Goal: Information Seeking & Learning: Learn about a topic

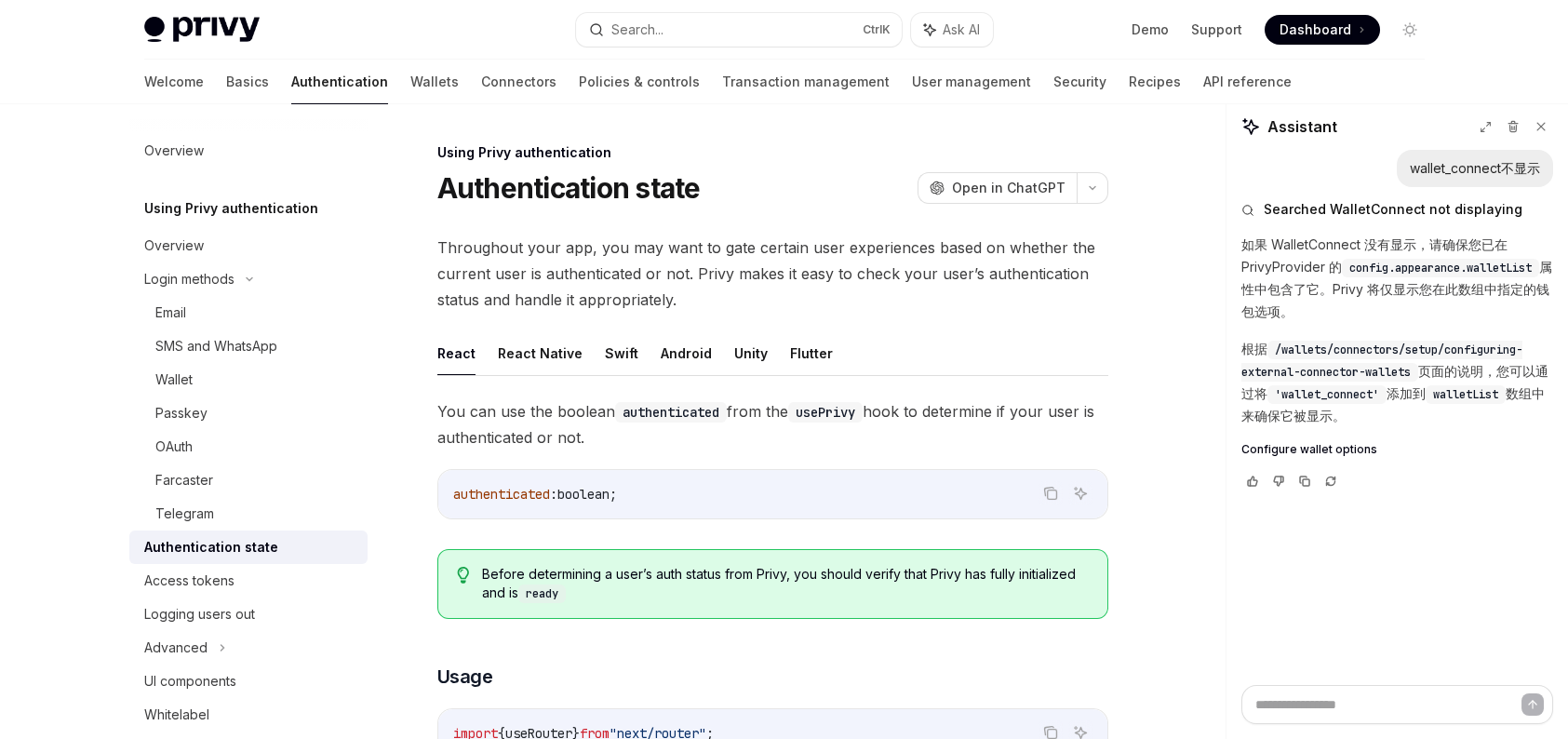
scroll to position [192, 0]
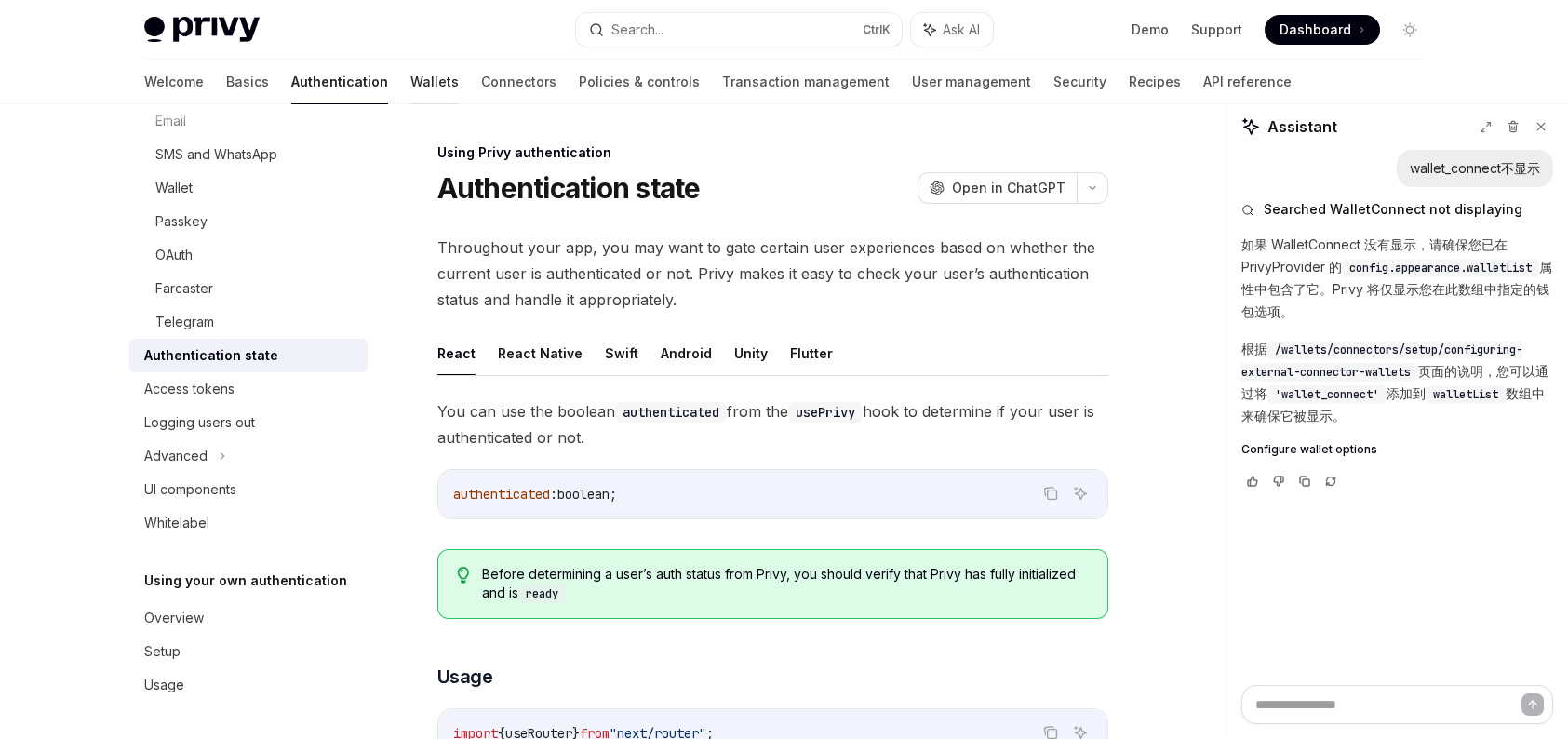
click at [411, 80] on link "Wallets" at bounding box center [434, 81] width 48 height 45
click at [411, 85] on link "Wallets" at bounding box center [434, 81] width 48 height 45
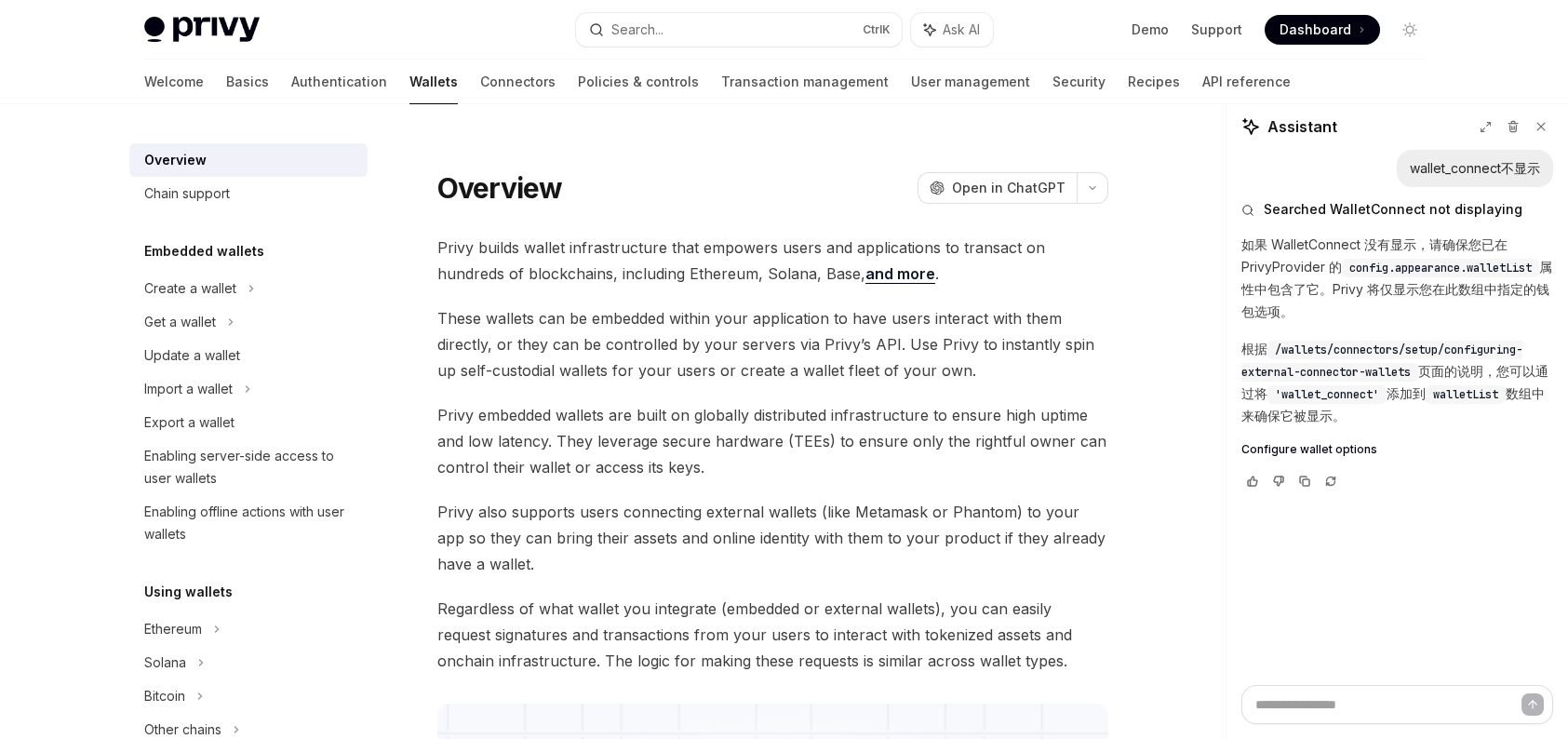
click at [410, 72] on link "Wallets" at bounding box center [433, 81] width 48 height 45
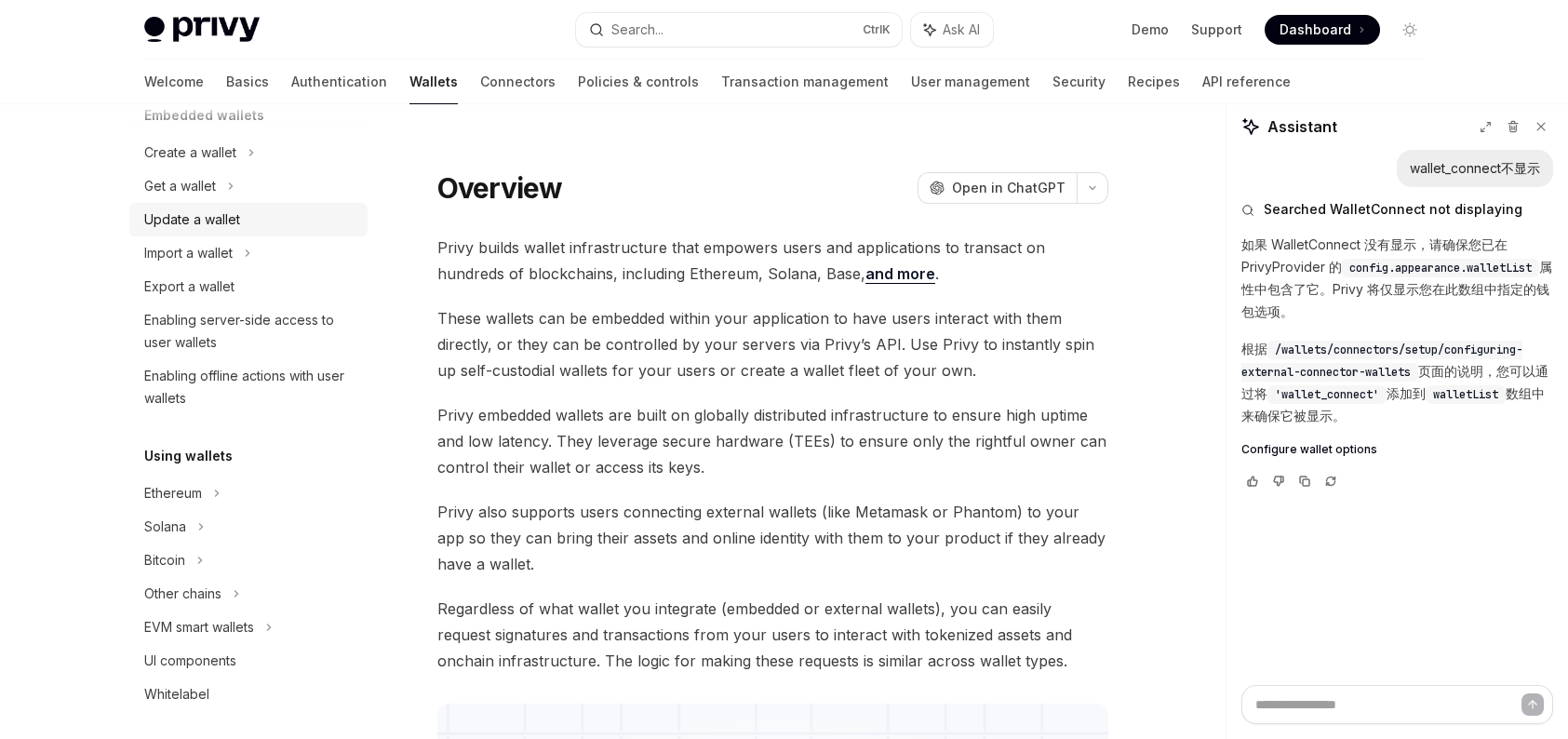
scroll to position [93, 0]
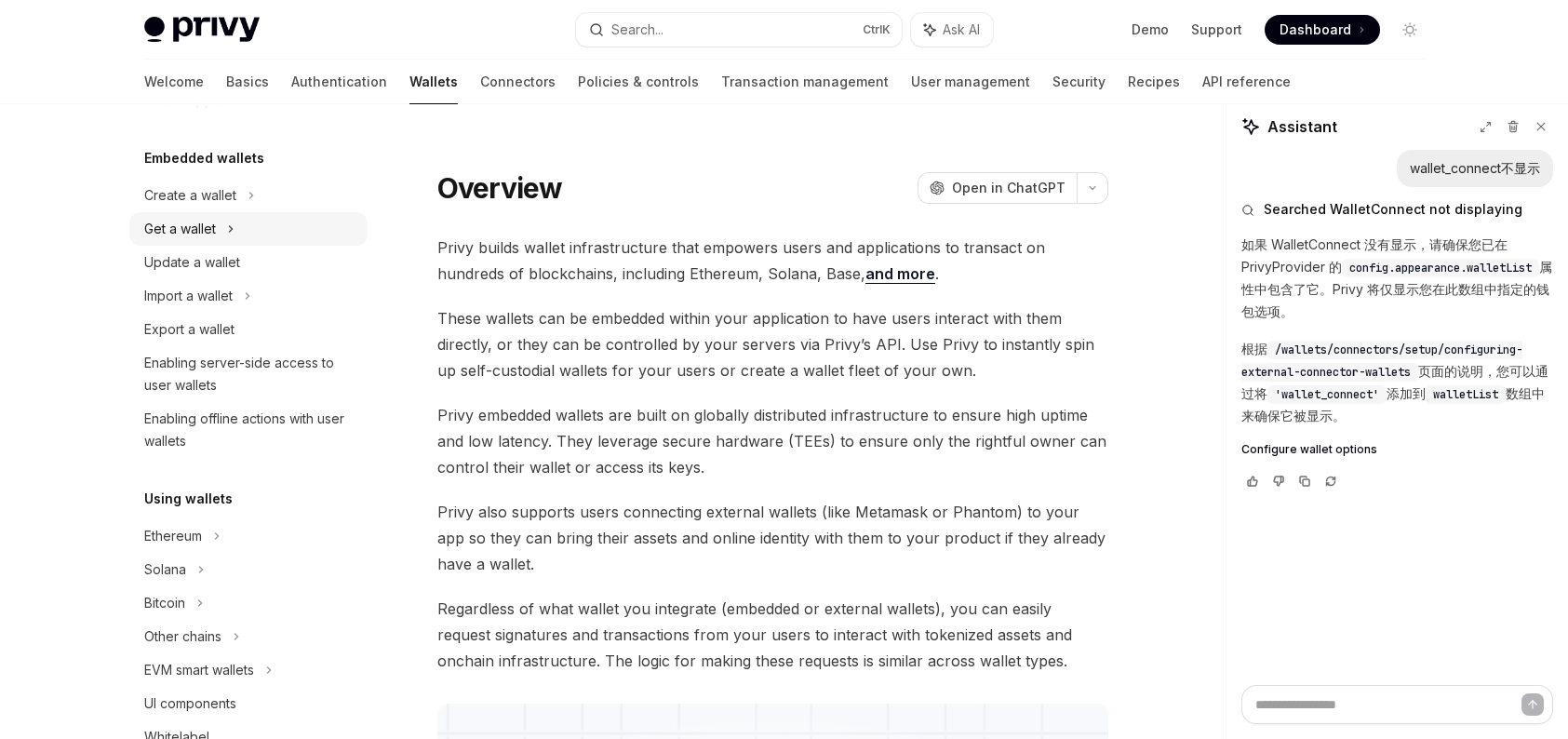
click at [272, 220] on div "Get a wallet" at bounding box center [248, 229] width 238 height 34
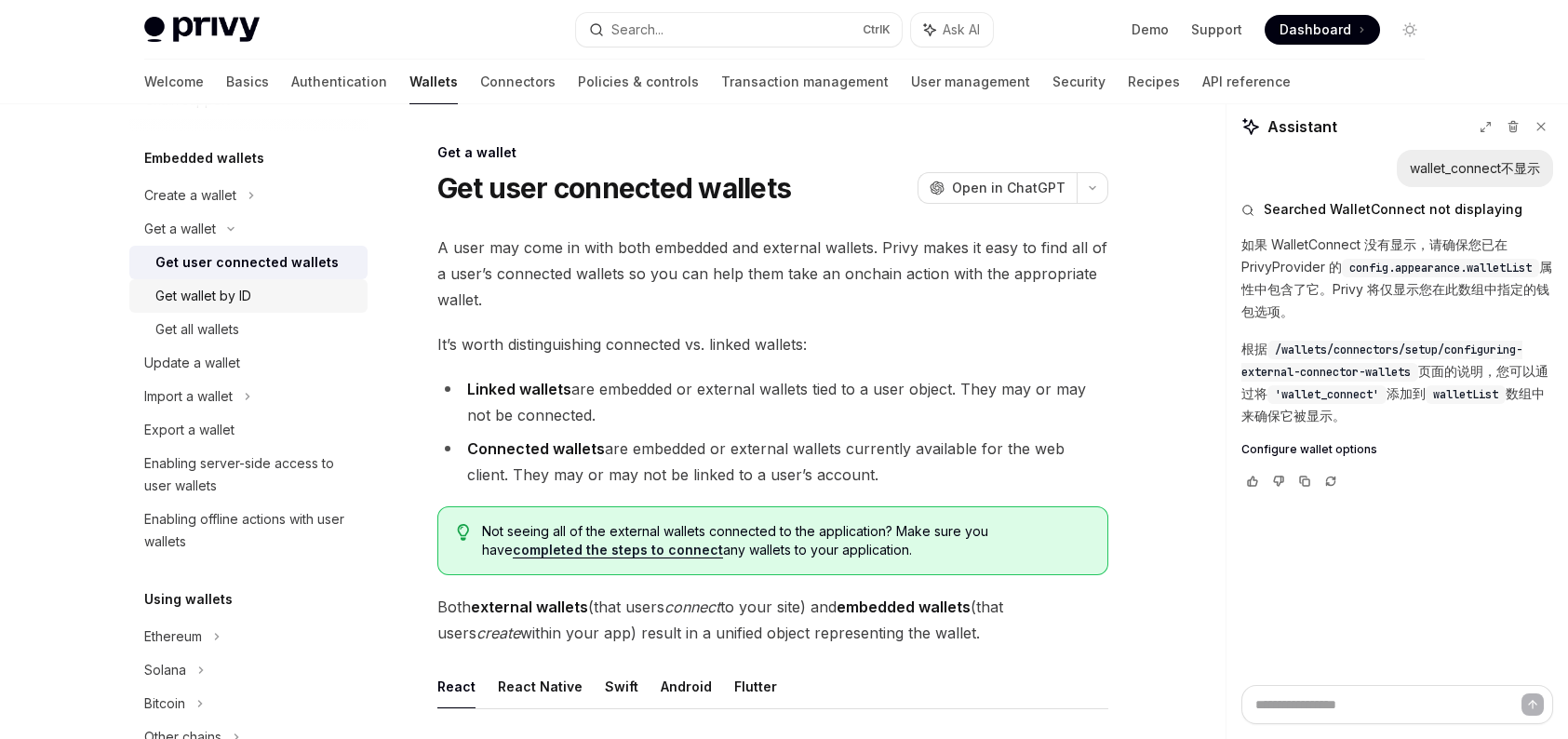
click at [264, 282] on link "Get wallet by ID" at bounding box center [248, 296] width 238 height 34
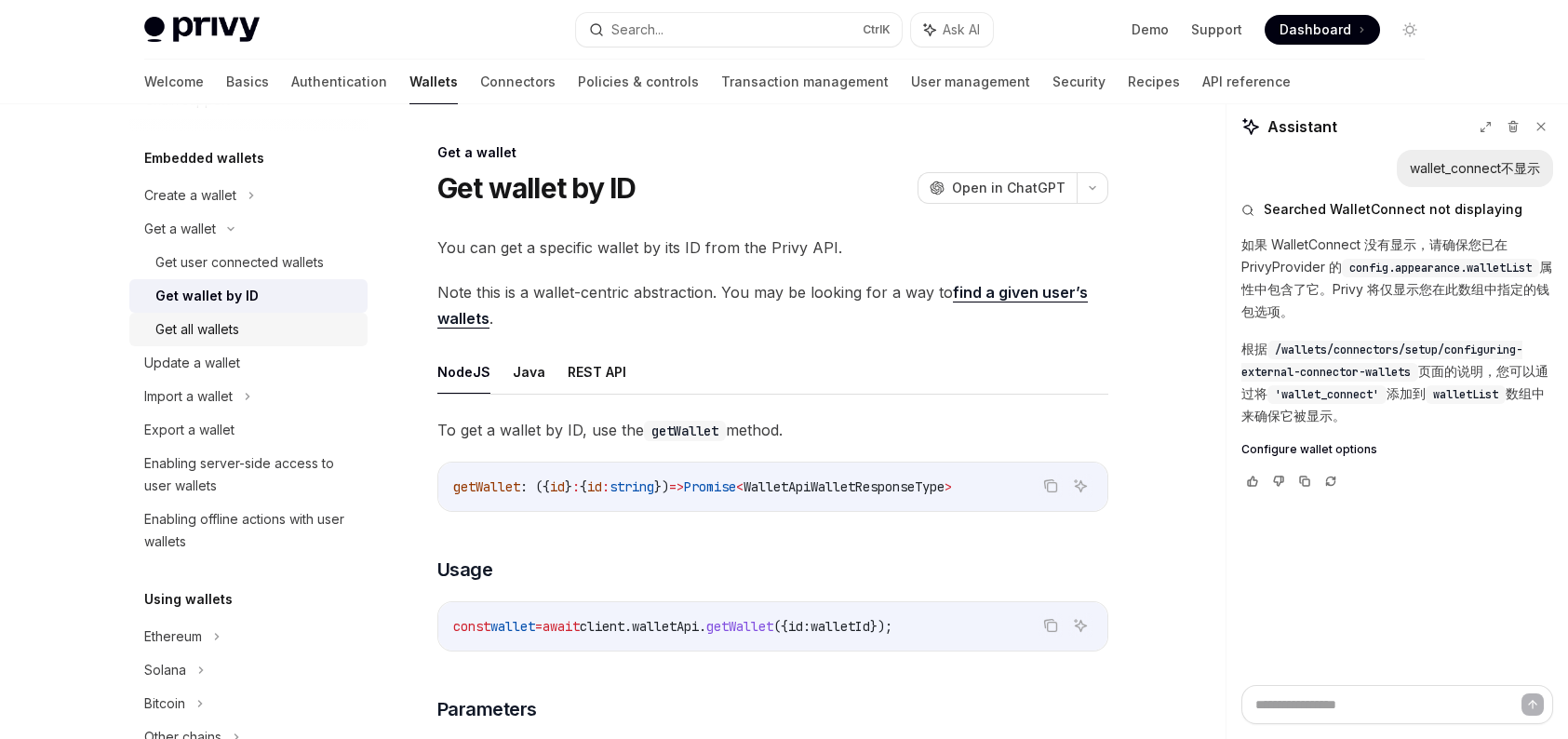
click at [236, 323] on div "Get all wallets" at bounding box center [197, 329] width 84 height 23
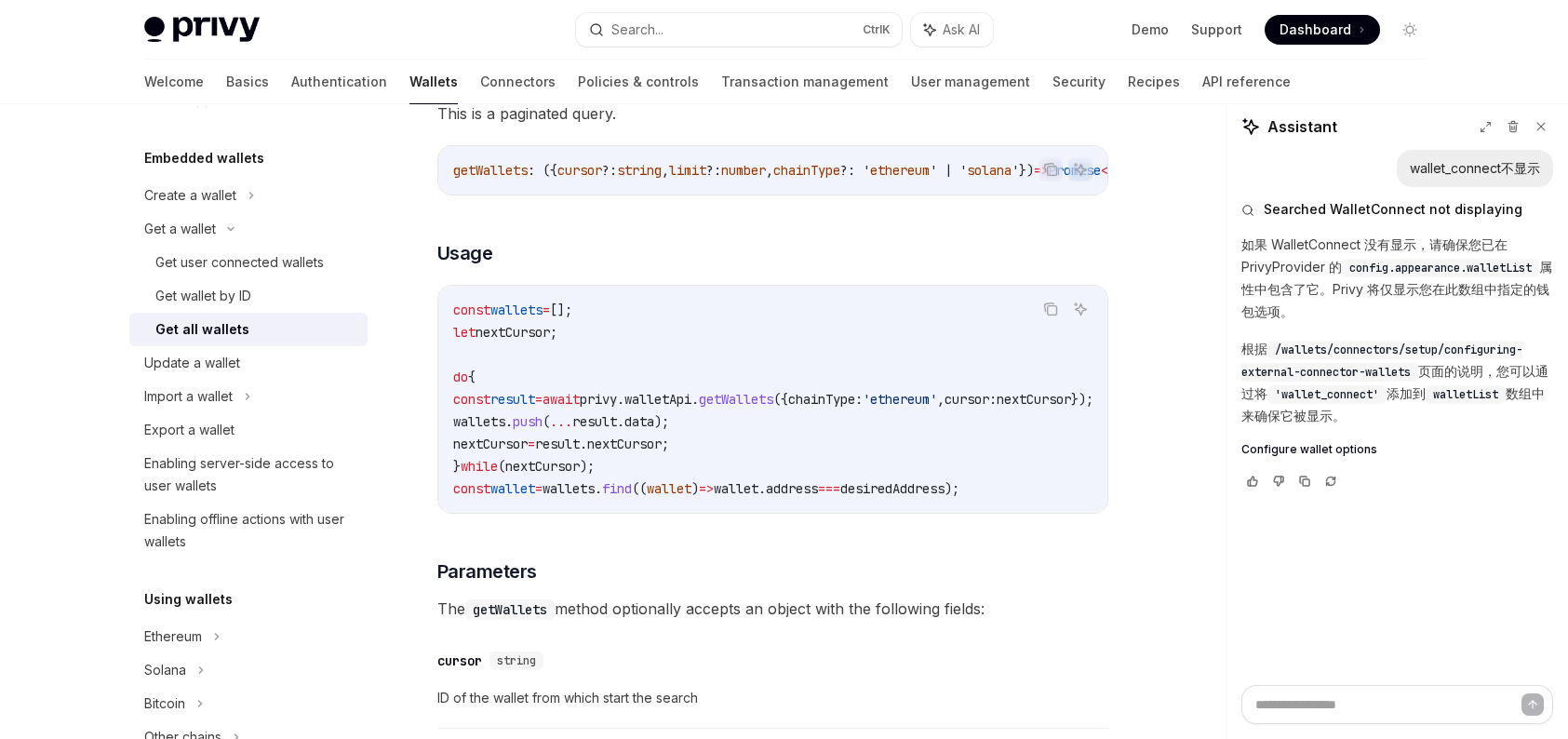
scroll to position [279, 0]
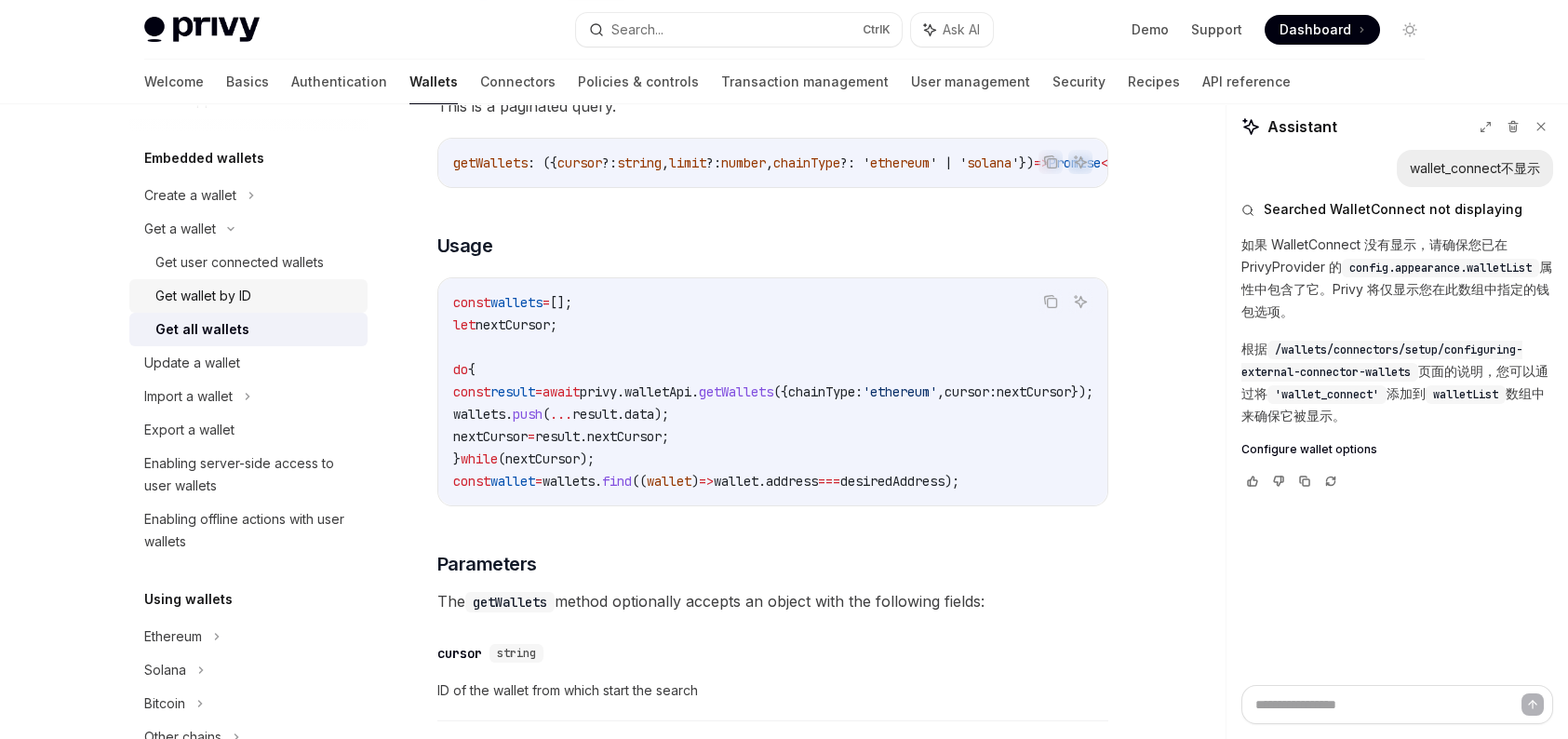
click at [248, 288] on div "Get wallet by ID" at bounding box center [203, 296] width 96 height 23
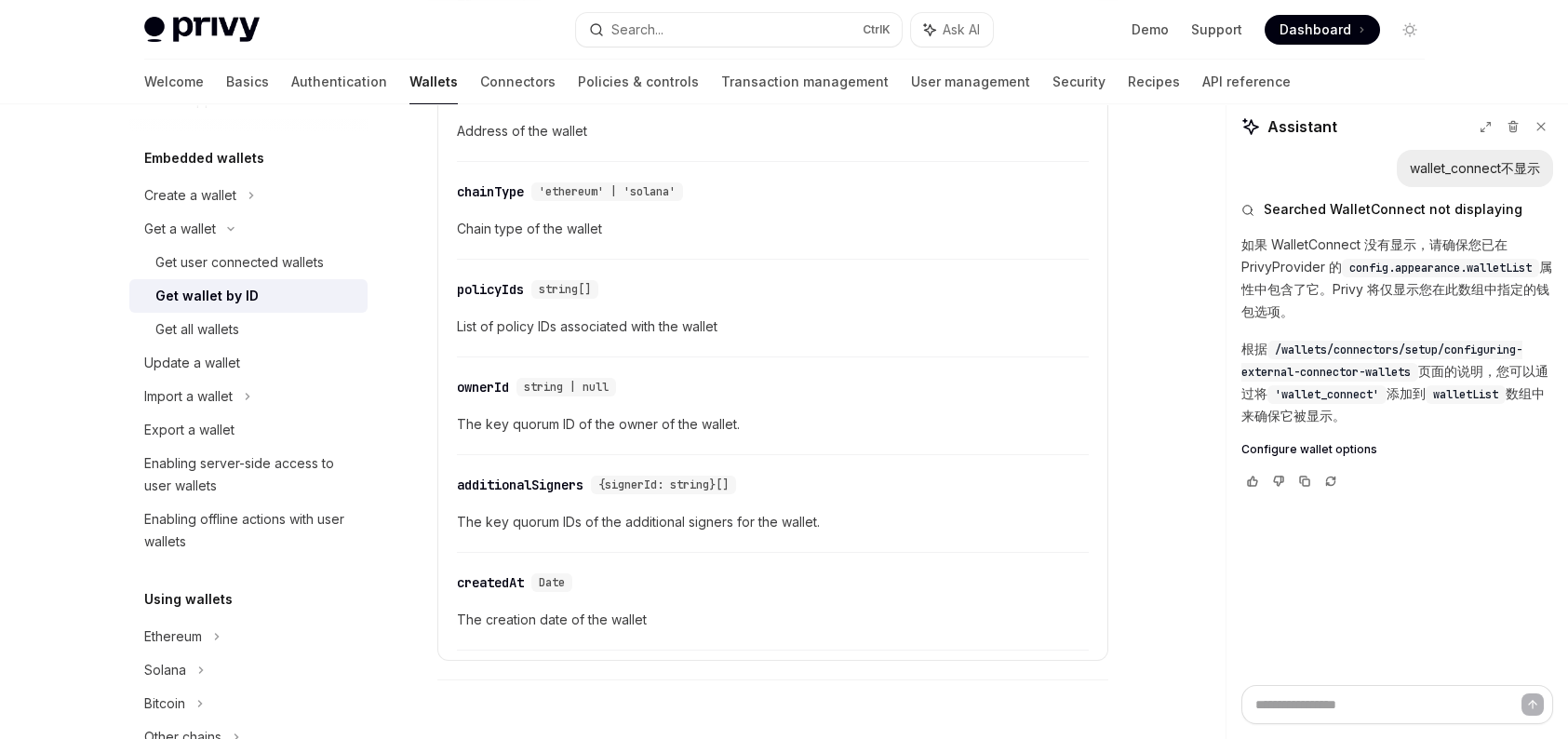
scroll to position [558, 0]
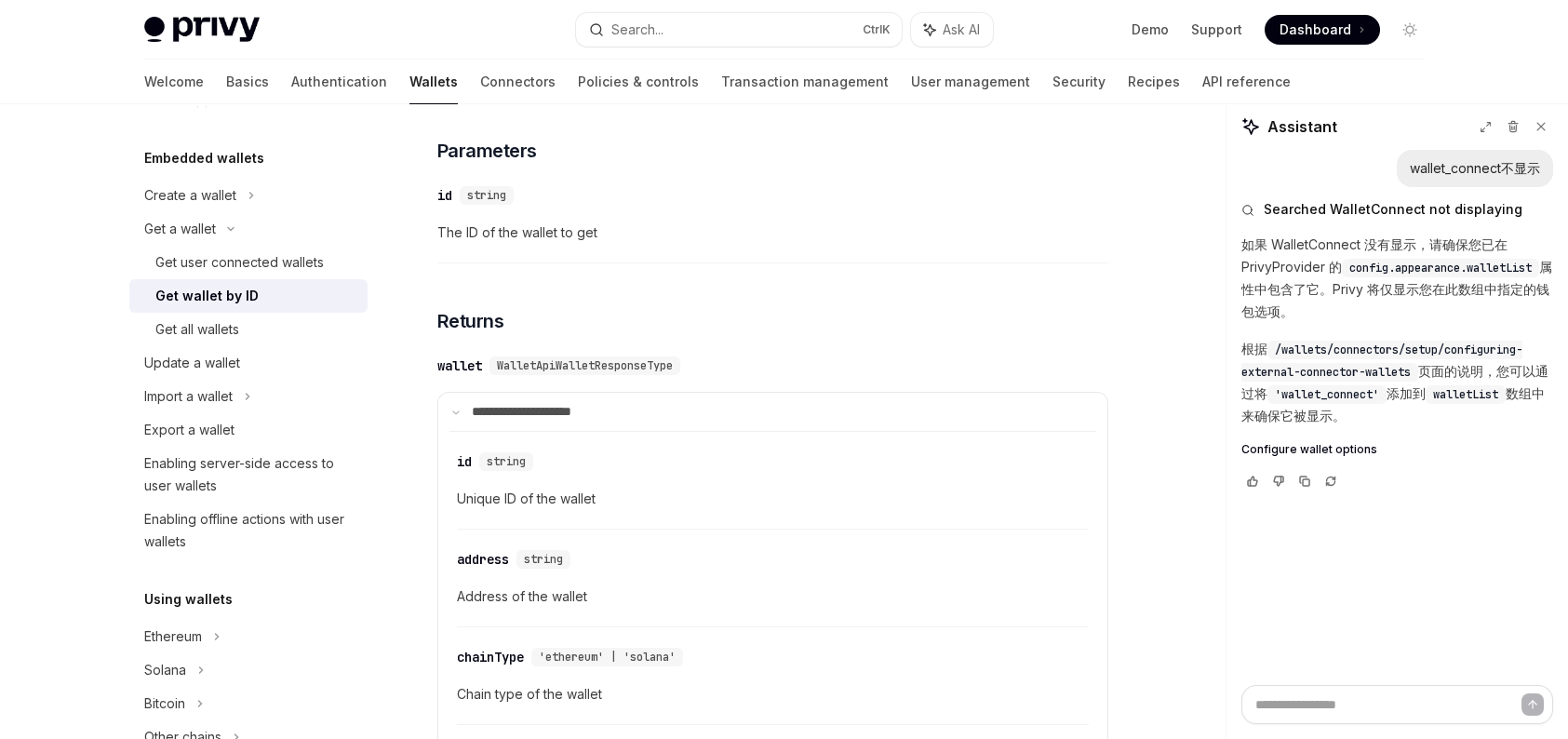
click at [271, 305] on div "Get wallet by ID" at bounding box center [255, 296] width 201 height 23
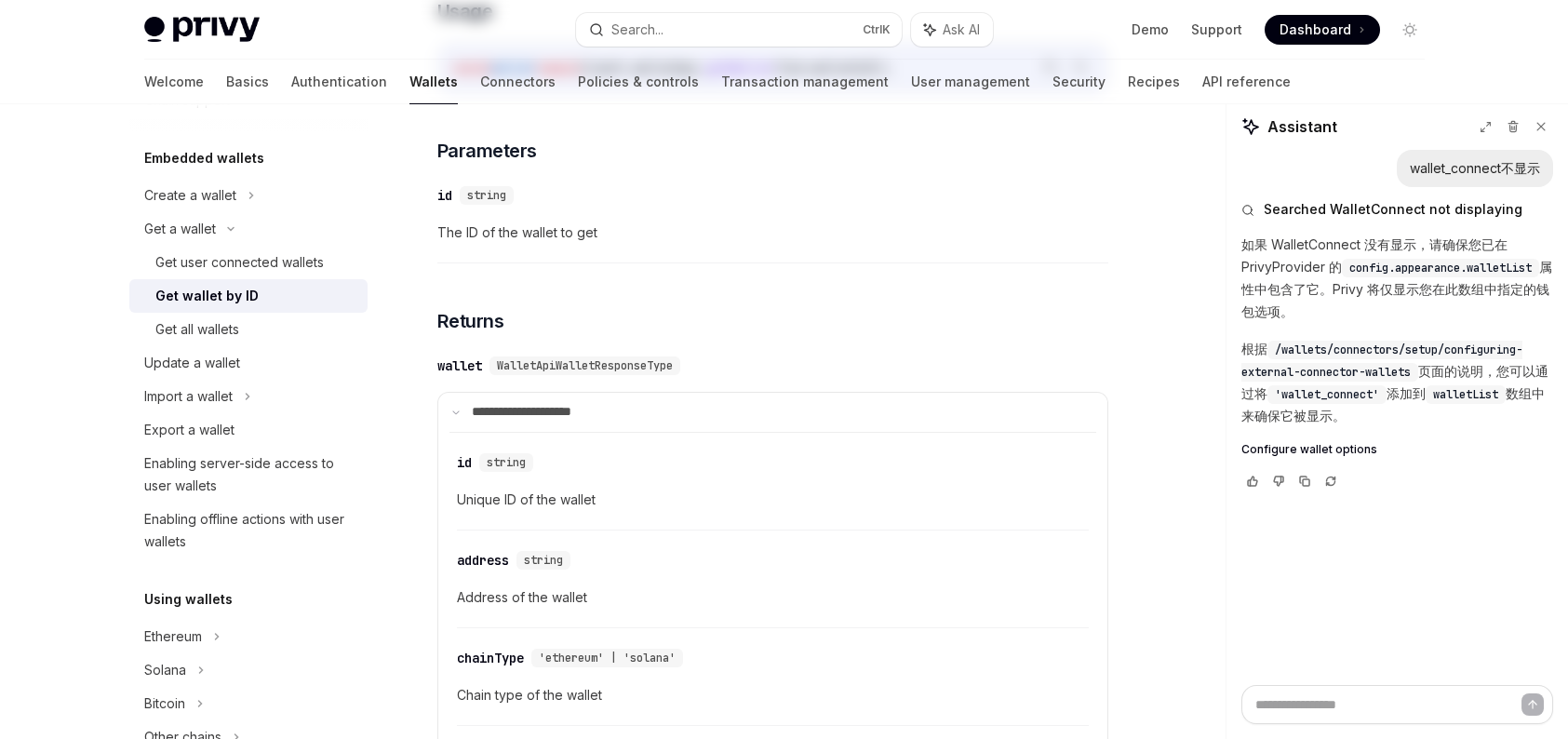
scroll to position [0, 0]
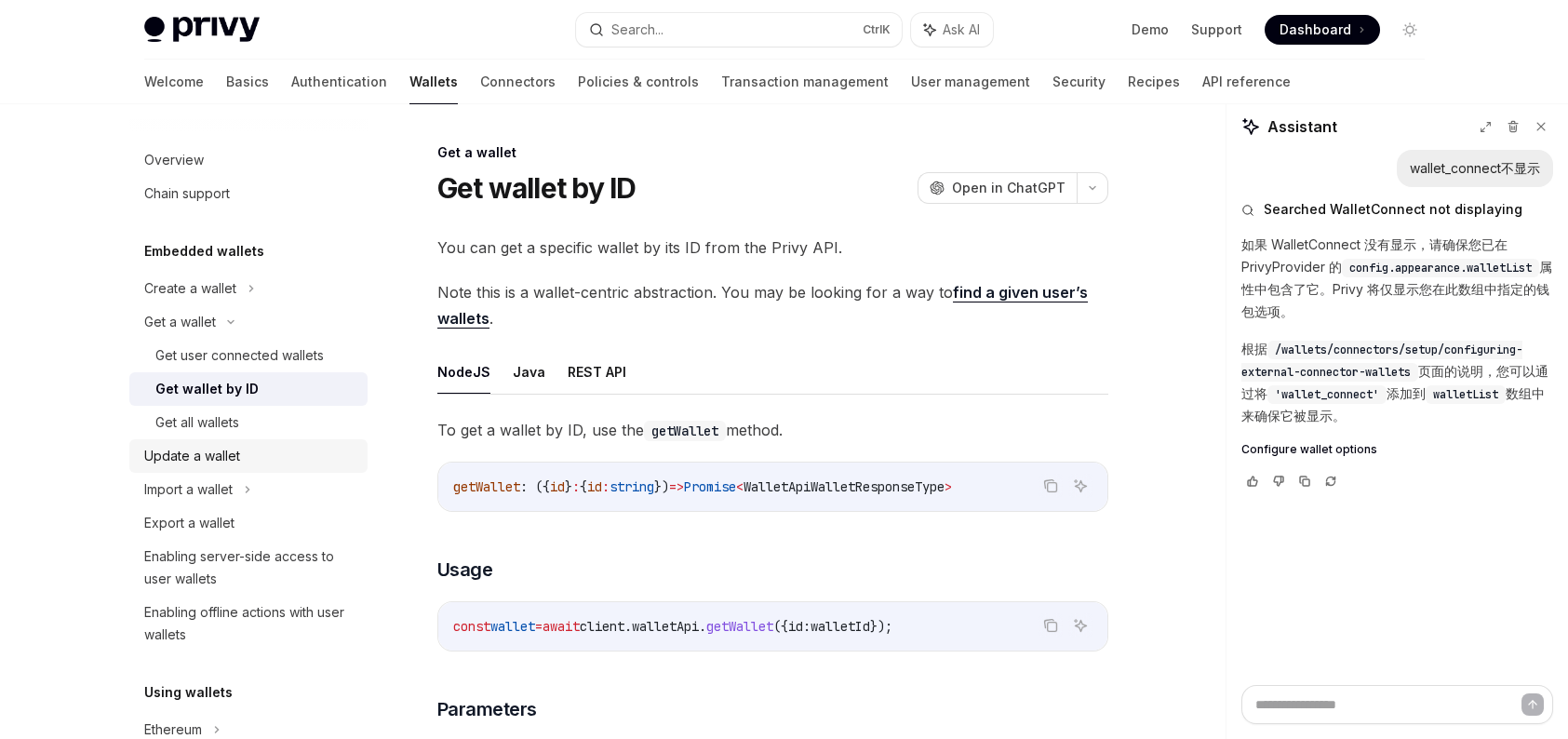
click at [256, 448] on div "Update a wallet" at bounding box center [250, 456] width 212 height 23
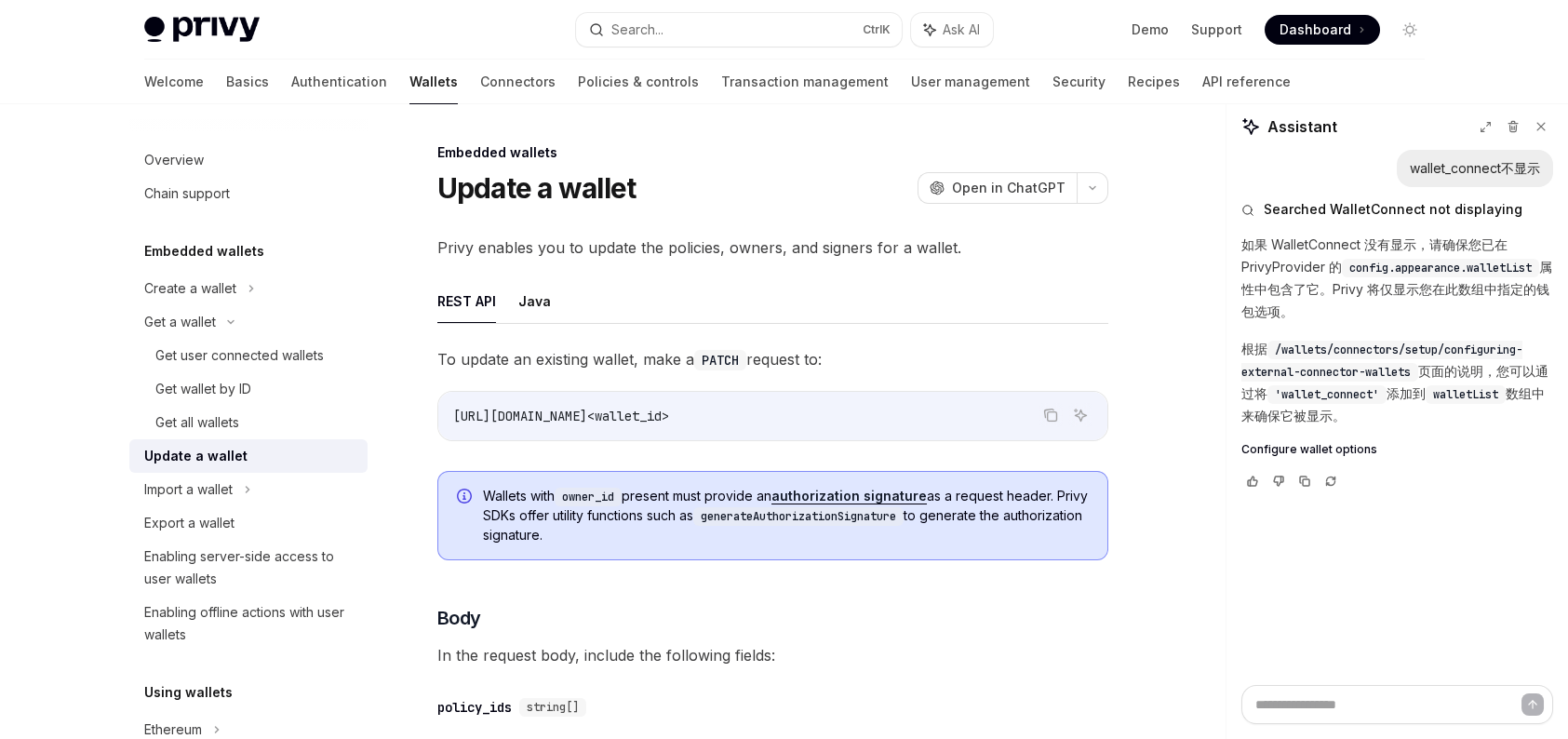
click at [902, 511] on code "generateAuthorizationSignature" at bounding box center [798, 516] width 211 height 19
click at [876, 502] on link "authorization signature" at bounding box center [849, 496] width 155 height 17
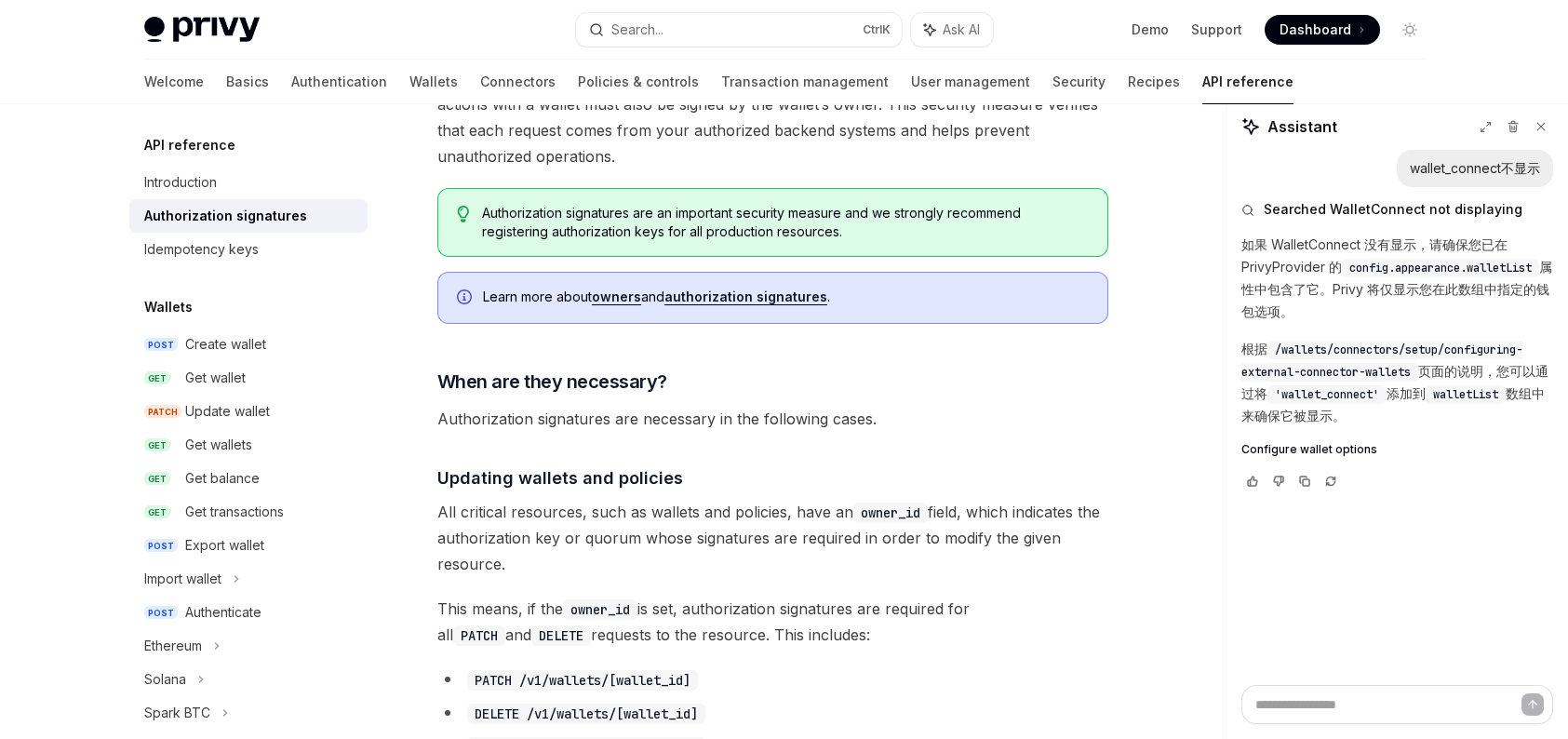
scroll to position [279, 0]
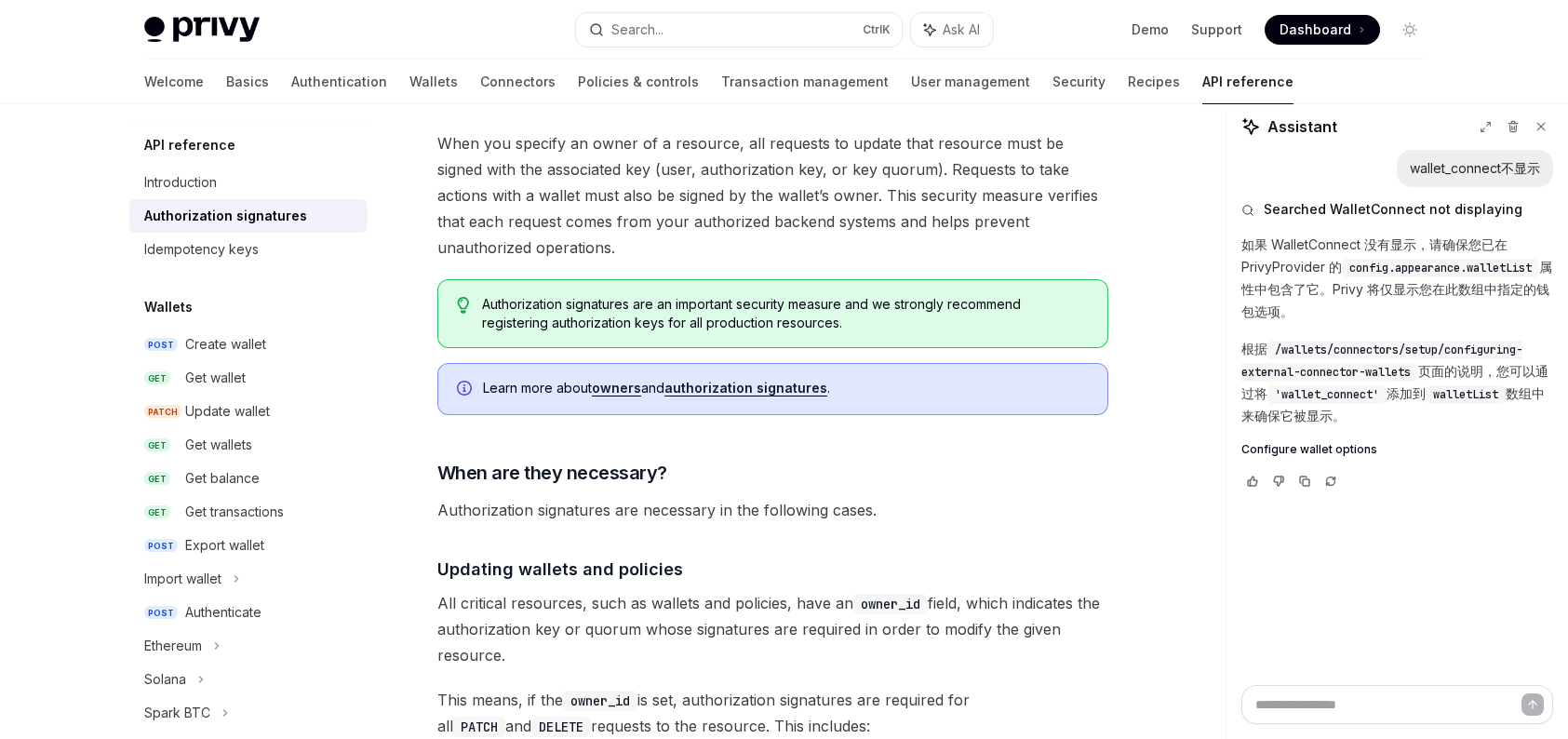
click at [738, 387] on link "authorization signatures" at bounding box center [746, 388] width 163 height 17
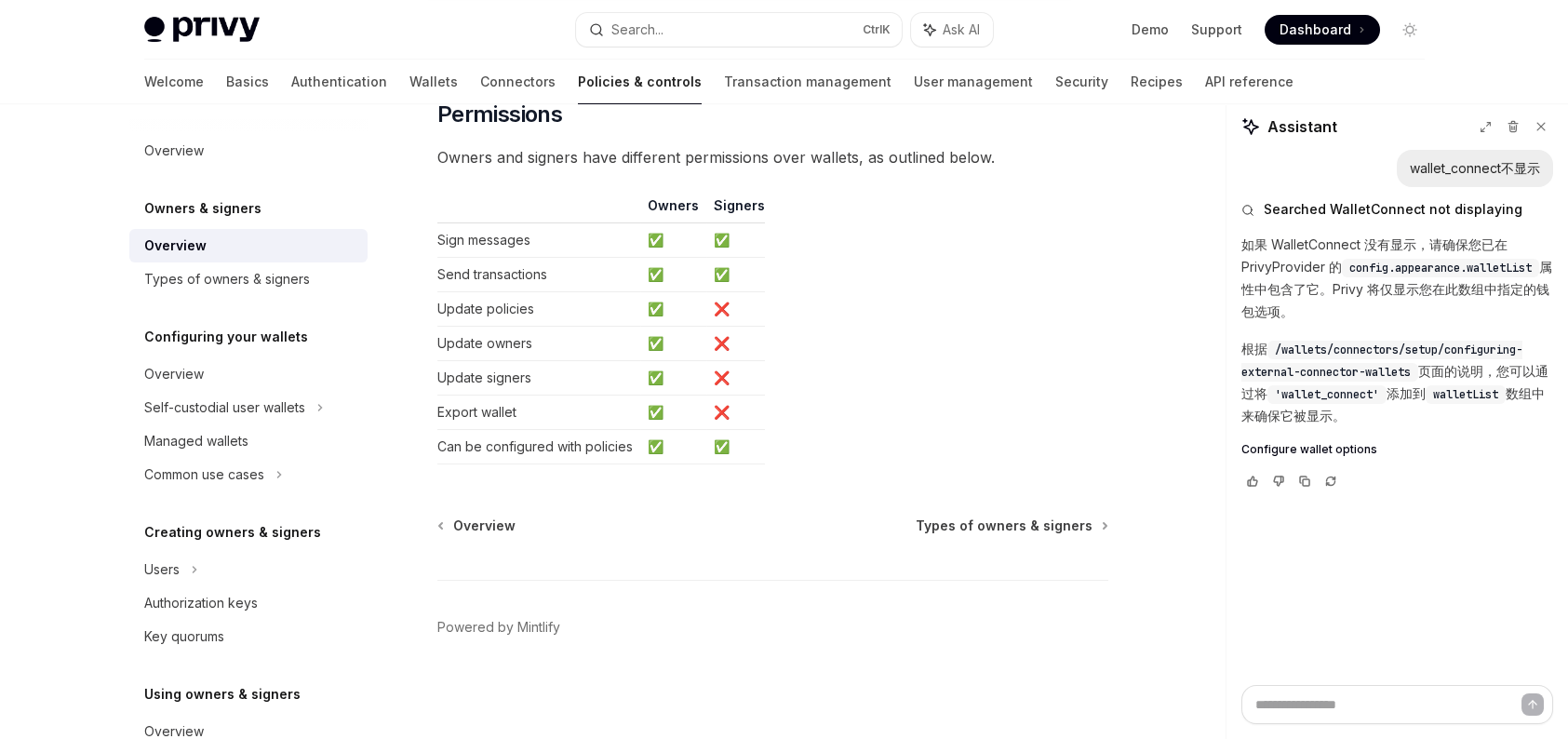
scroll to position [1241, 0]
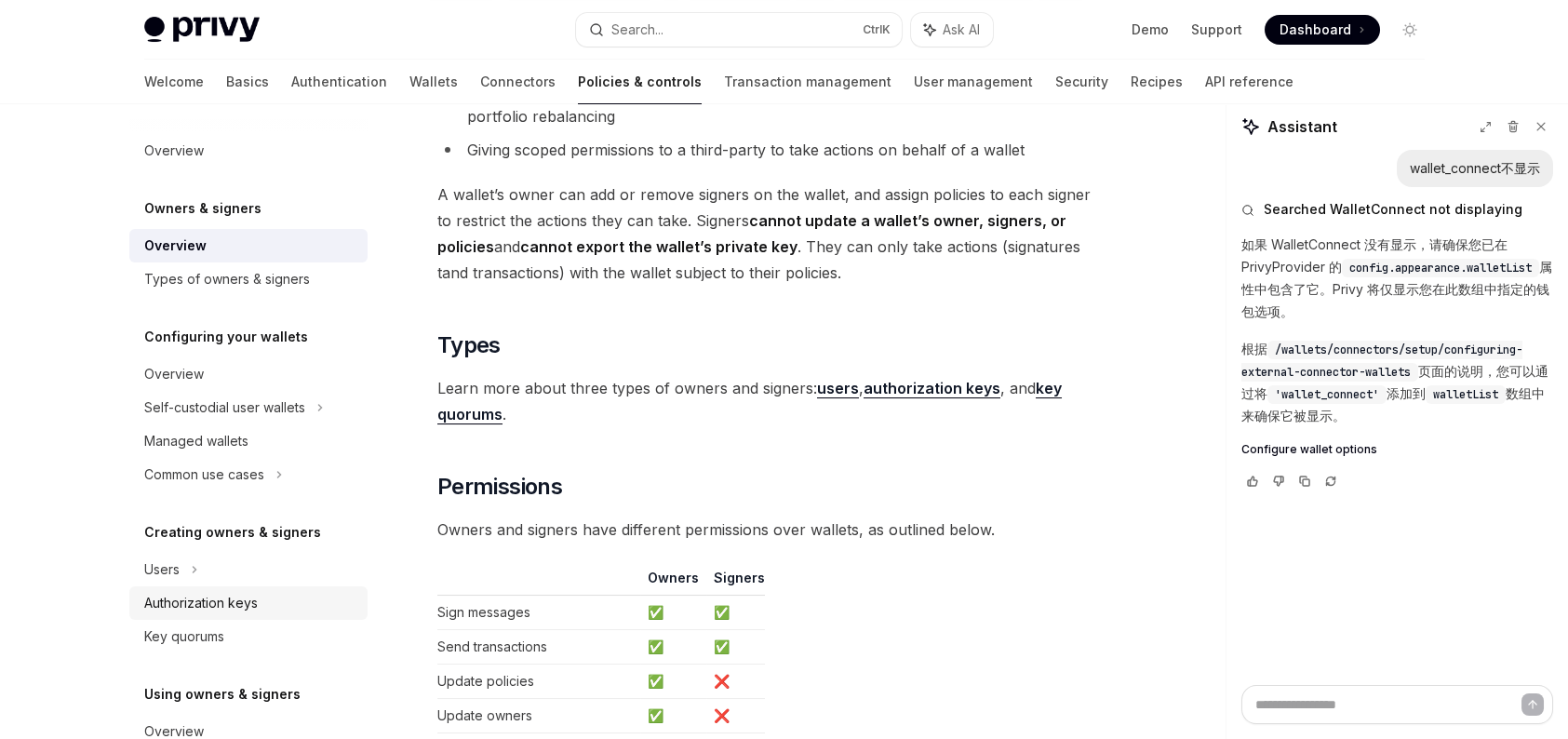
click at [305, 594] on div "Authorization keys" at bounding box center [250, 602] width 212 height 23
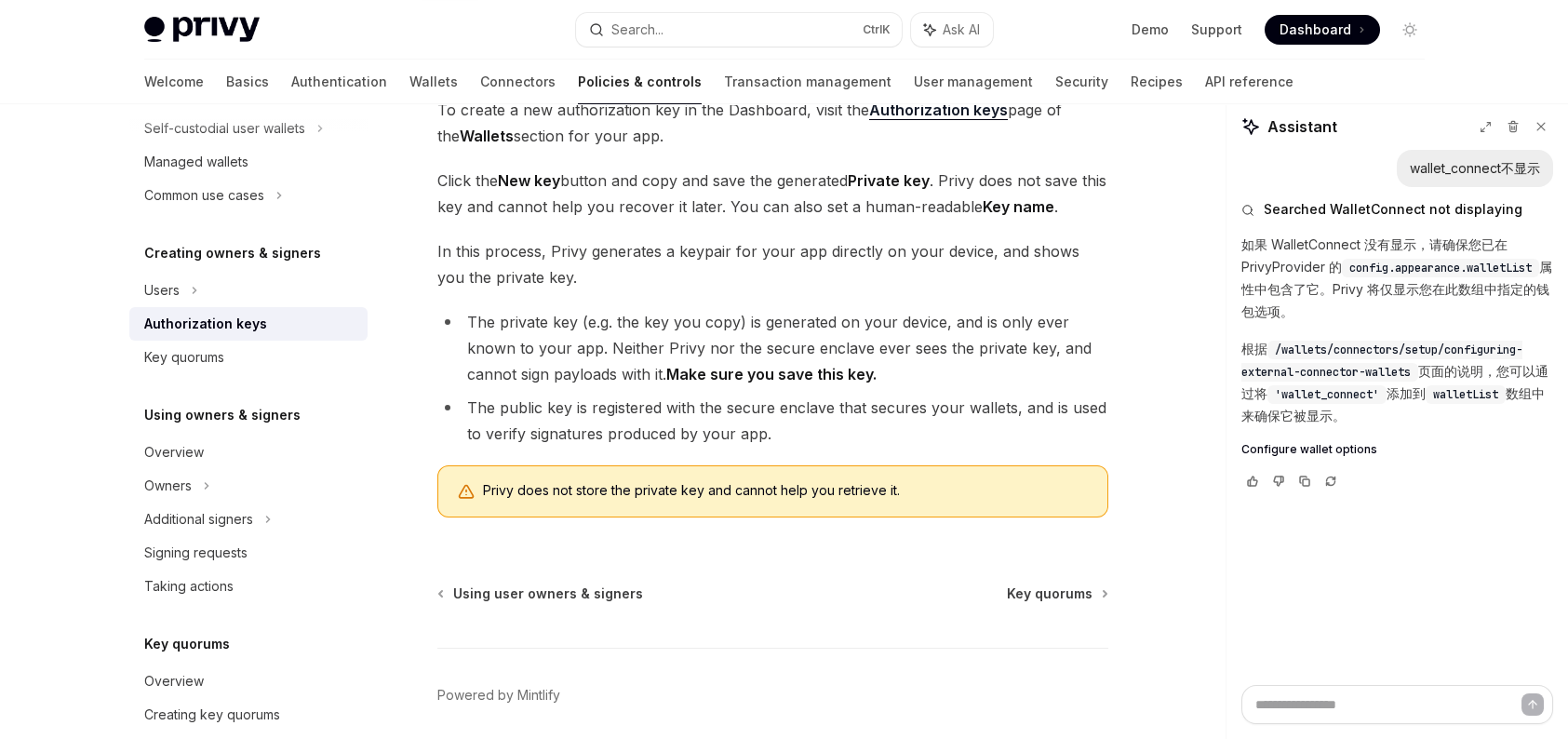
scroll to position [372, 0]
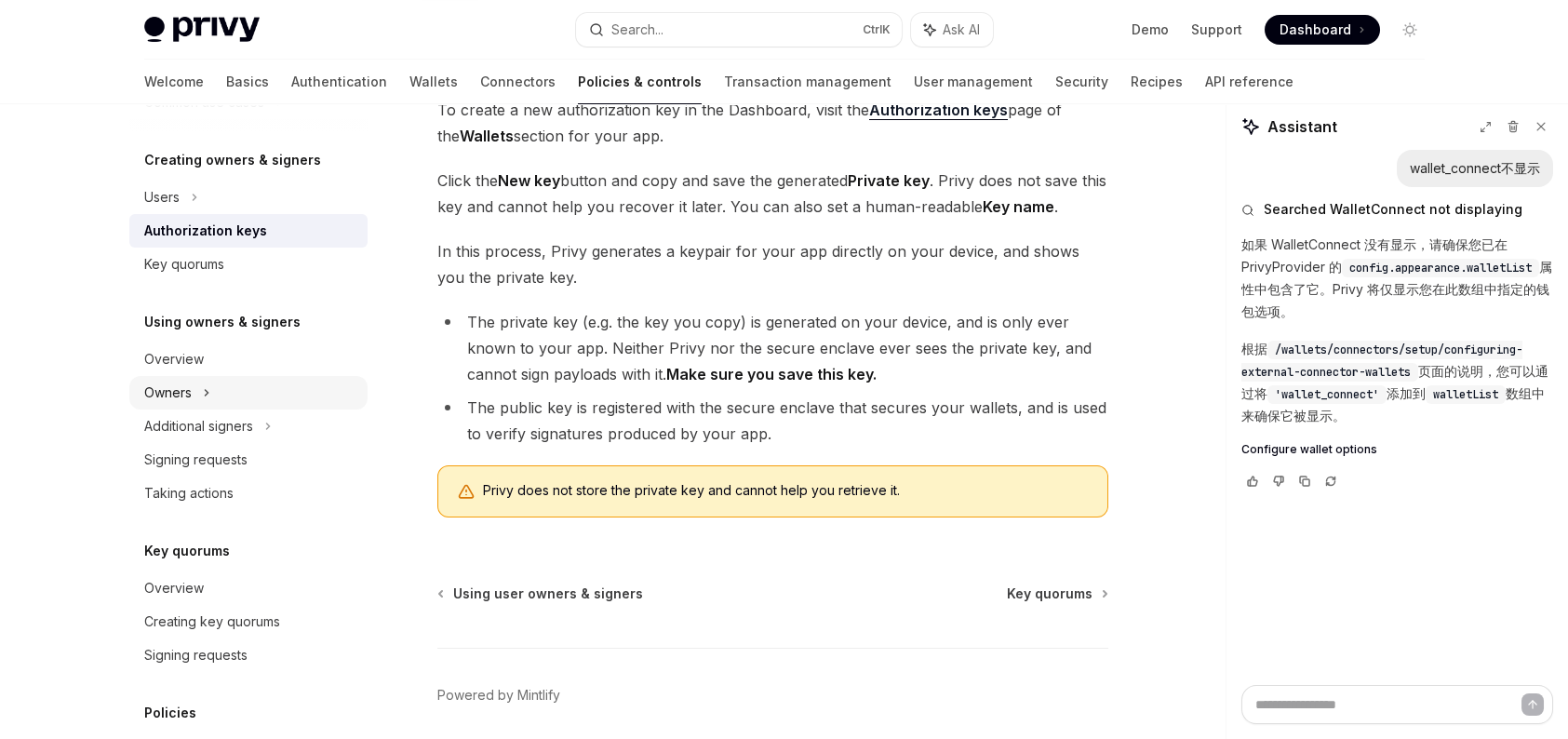
click at [243, 52] on div "Owners" at bounding box center [248, 36] width 238 height 34
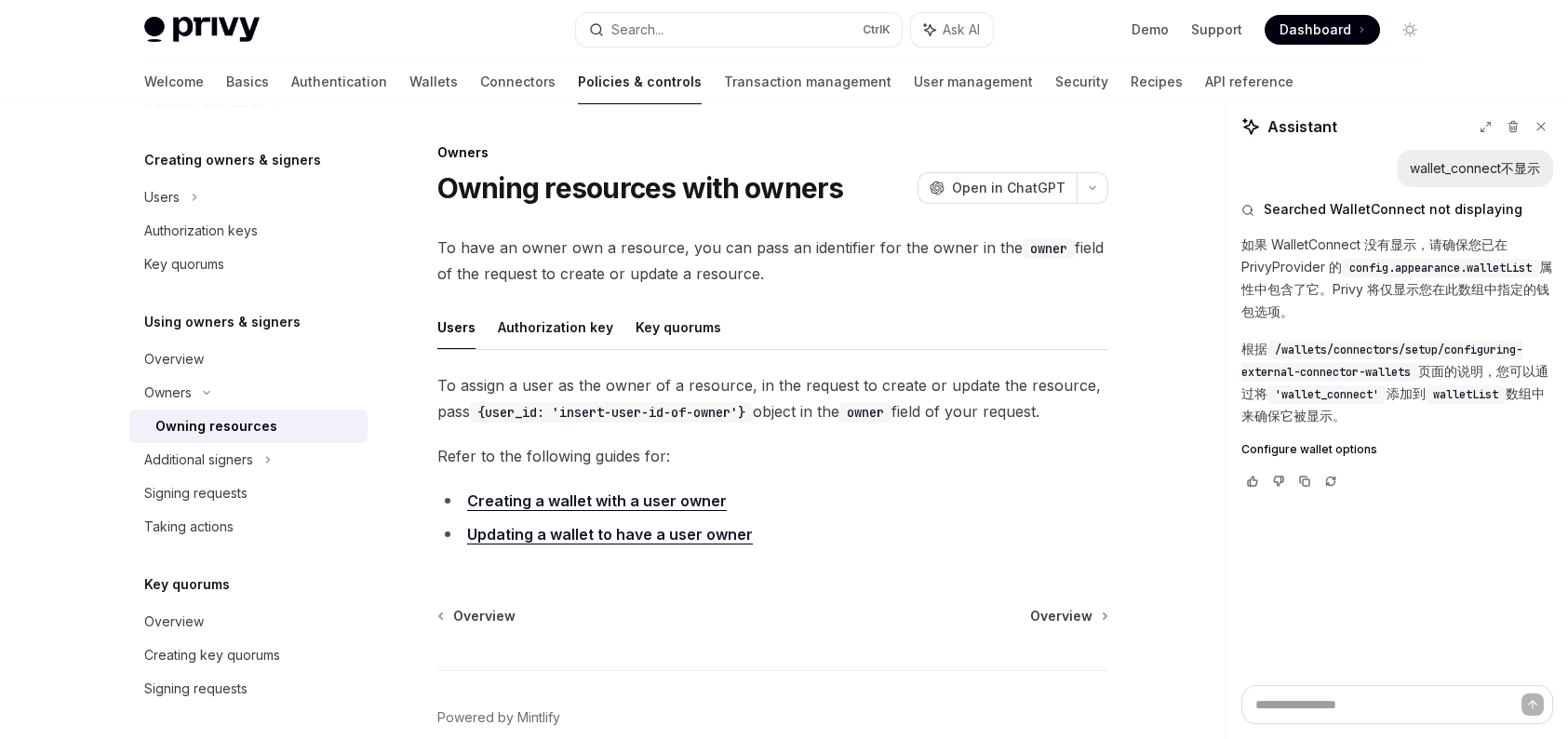
click at [658, 535] on link "Updating a wallet to have a user owner" at bounding box center [609, 535] width 286 height 20
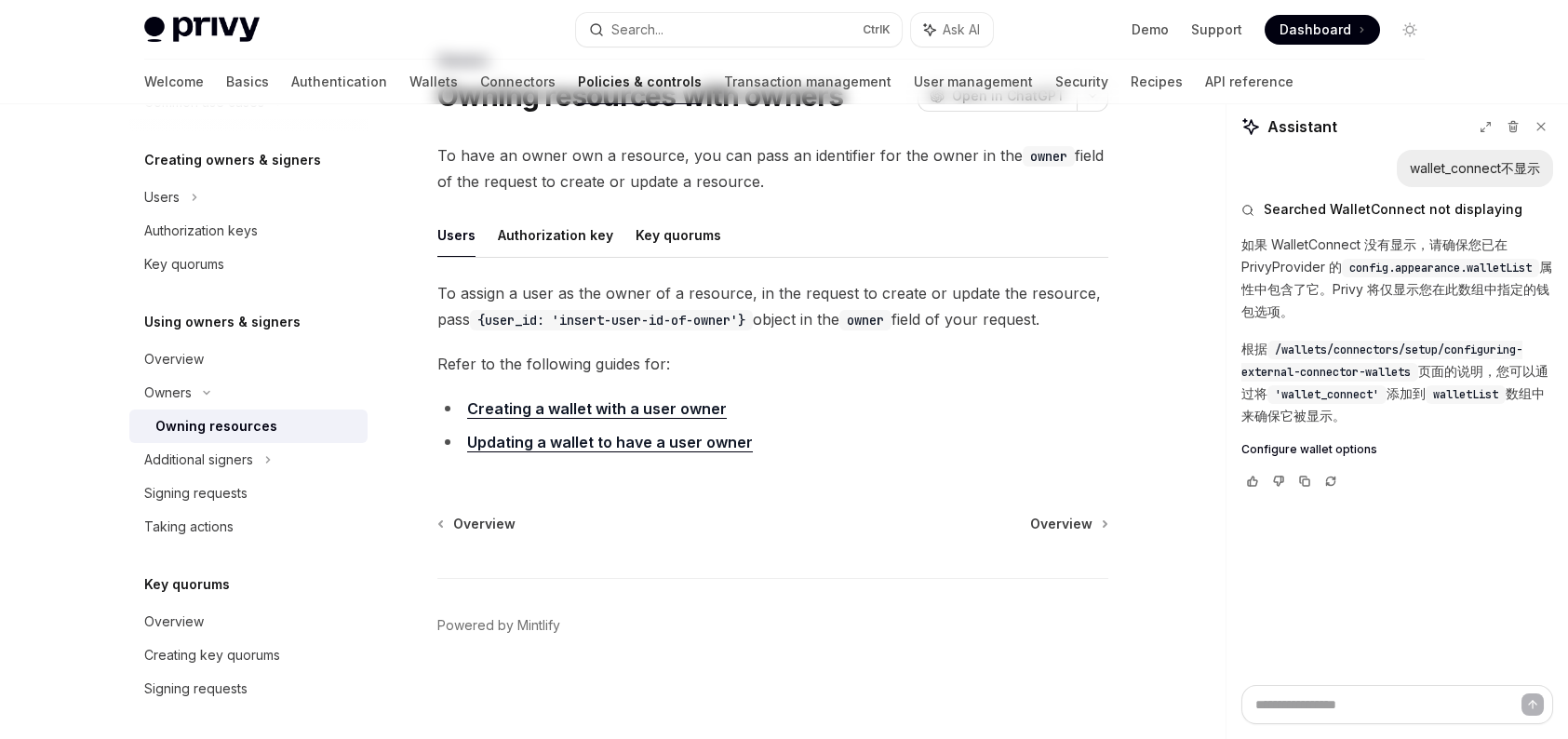
type textarea "*"
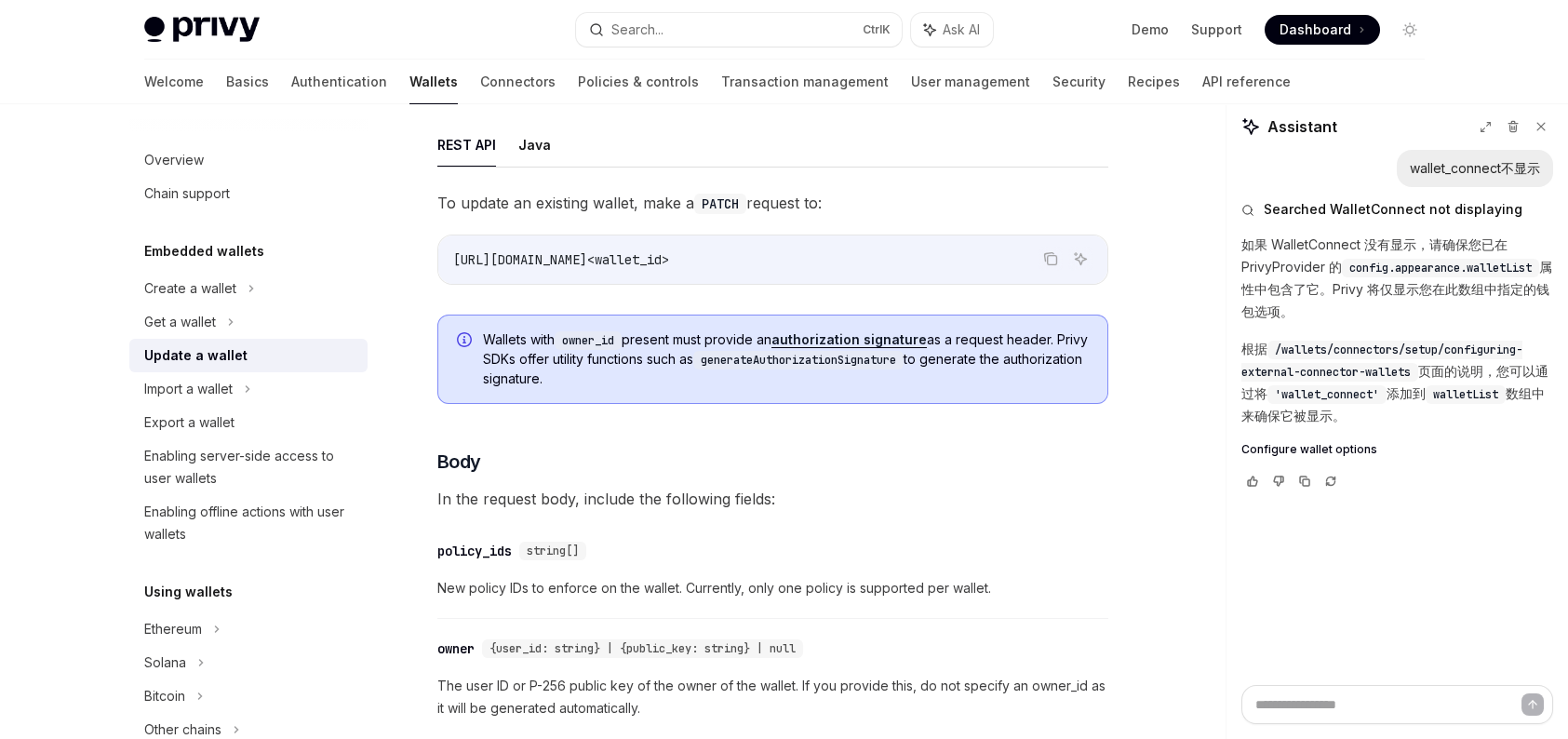
click at [811, 356] on code "generateAuthorizationSignature" at bounding box center [798, 360] width 211 height 19
copy span "generateAuthorizationSignature"
click at [716, 40] on button "Search... Ctrl K" at bounding box center [738, 30] width 325 height 34
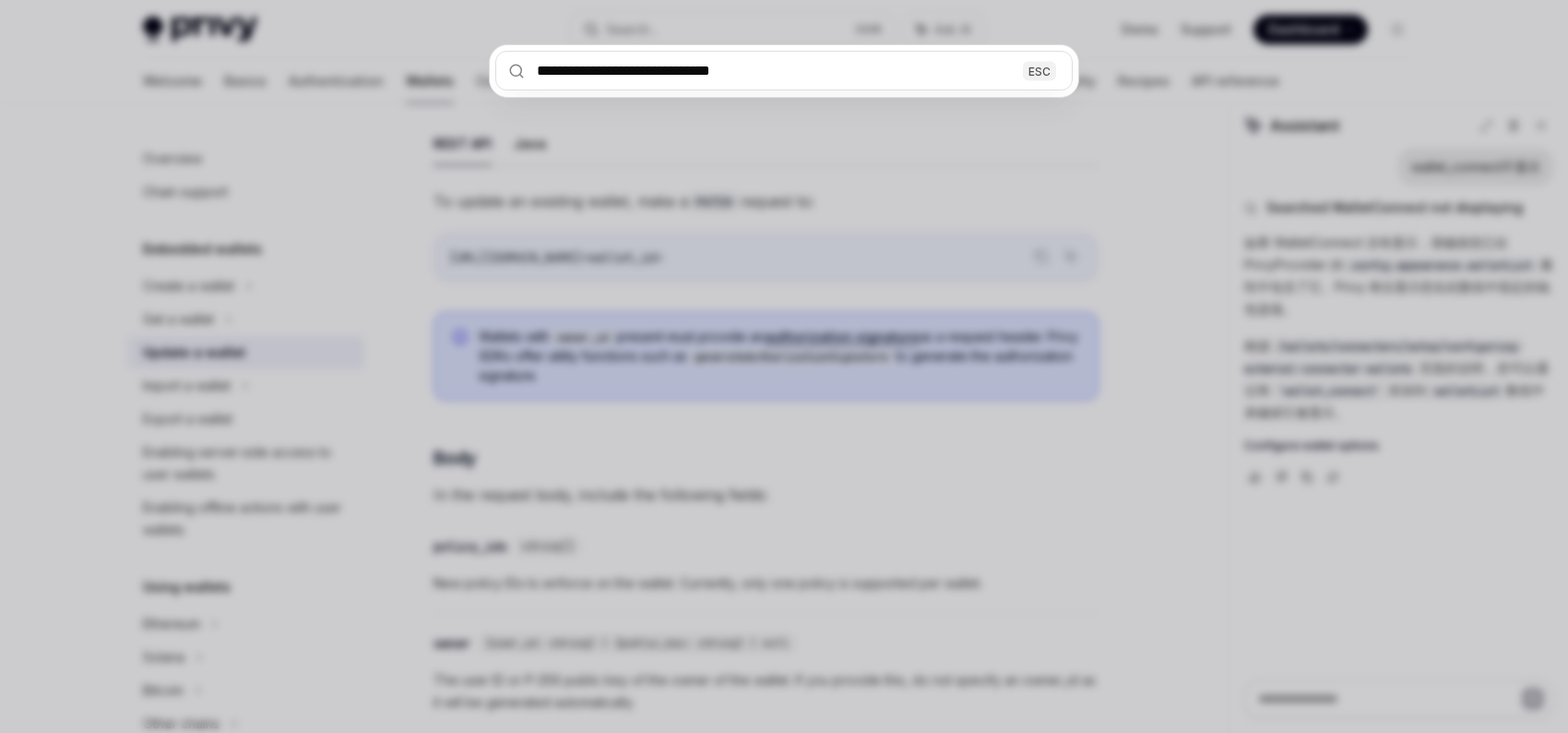
type input "**********"
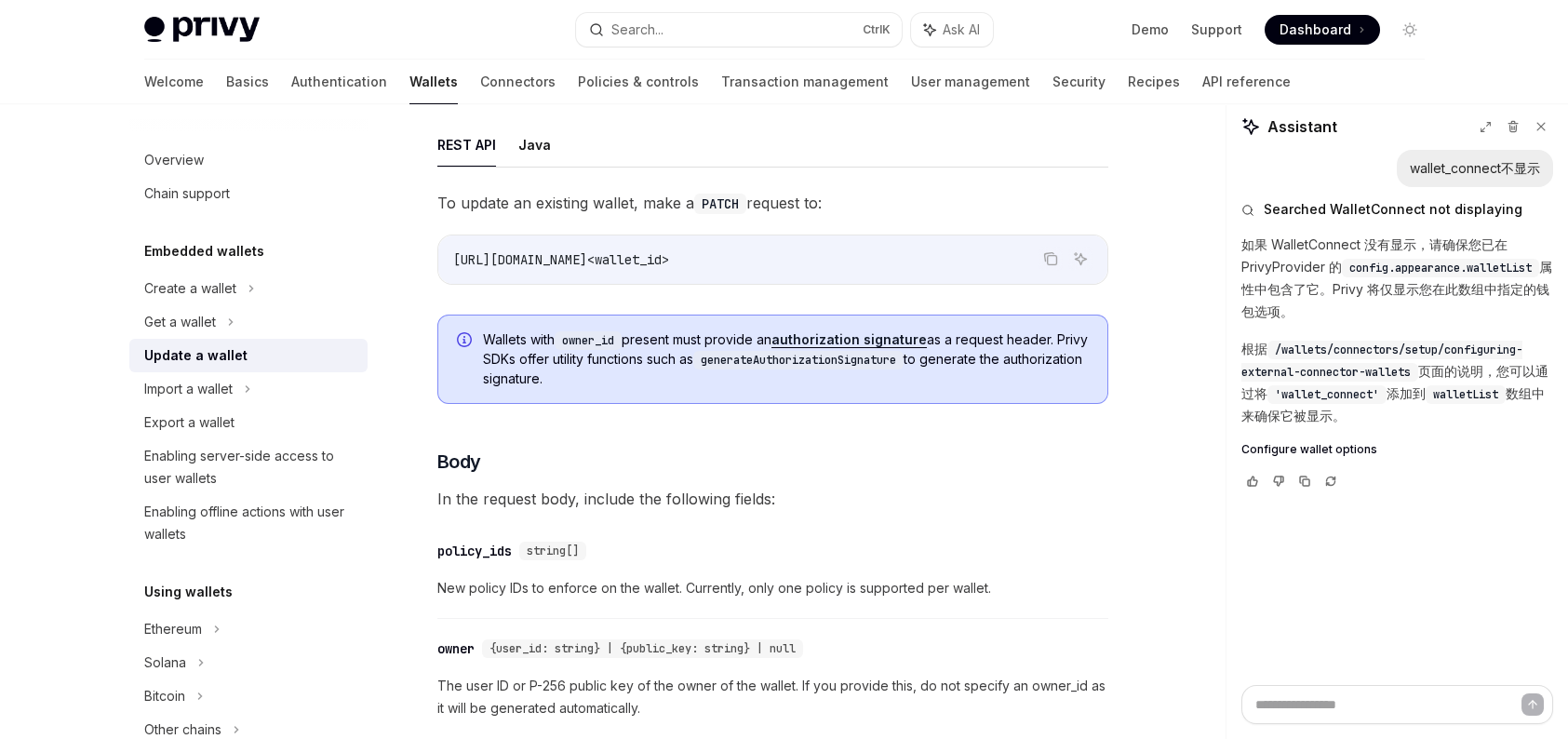
type textarea "*"
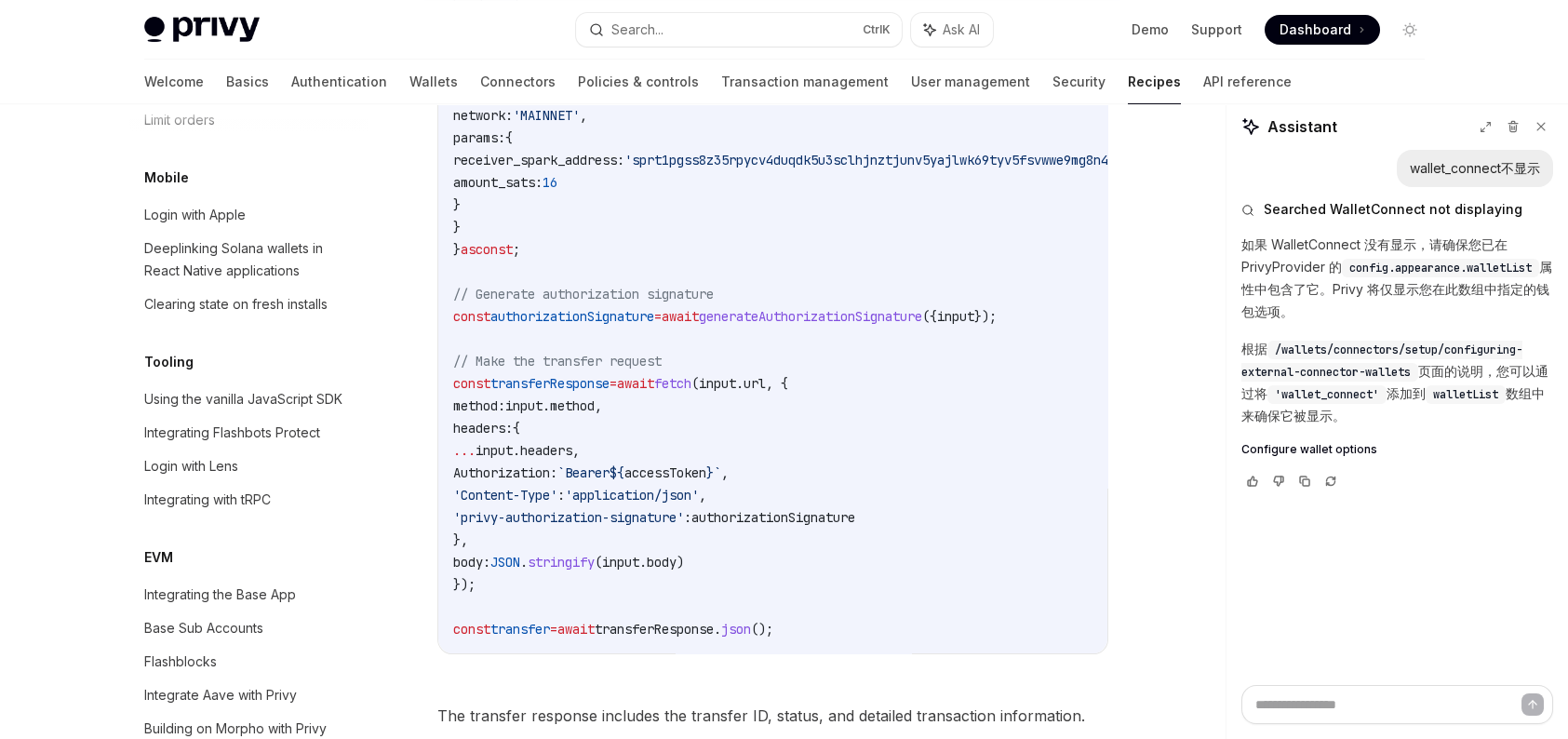
scroll to position [1723, 0]
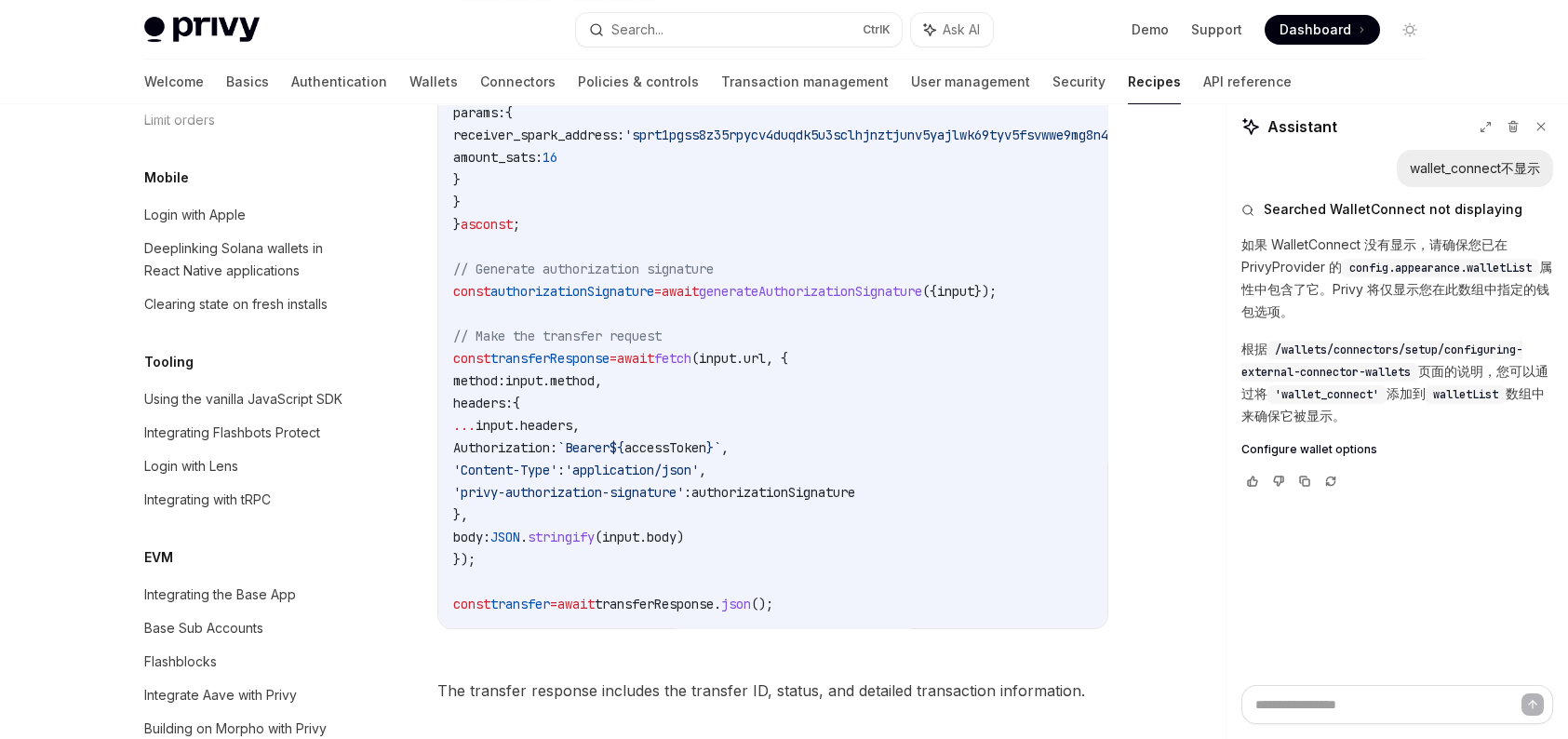
click at [791, 283] on span "generateAuthorizationSignature" at bounding box center [811, 291] width 224 height 17
copy span "generateAuthorizationSignature"
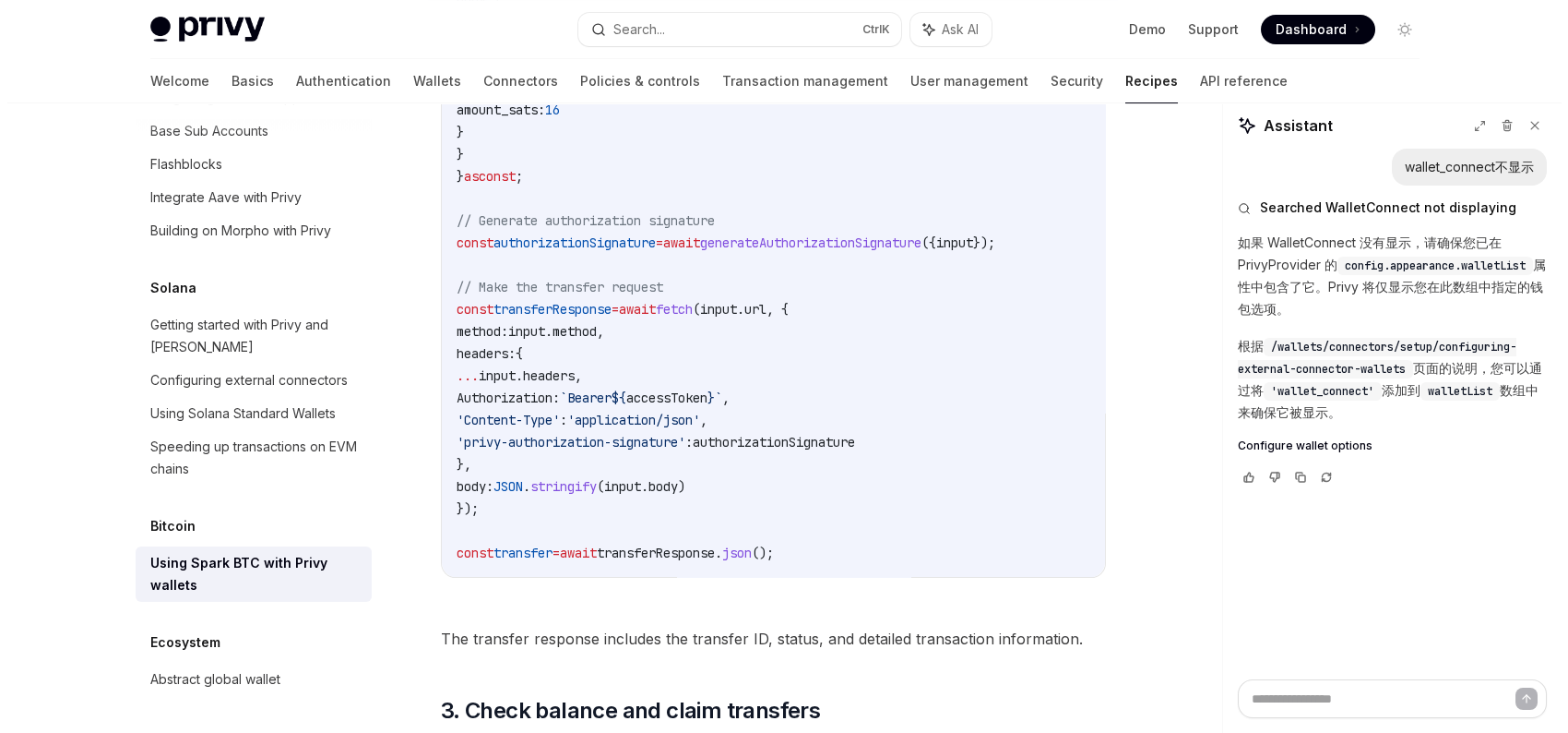
scroll to position [1802, 0]
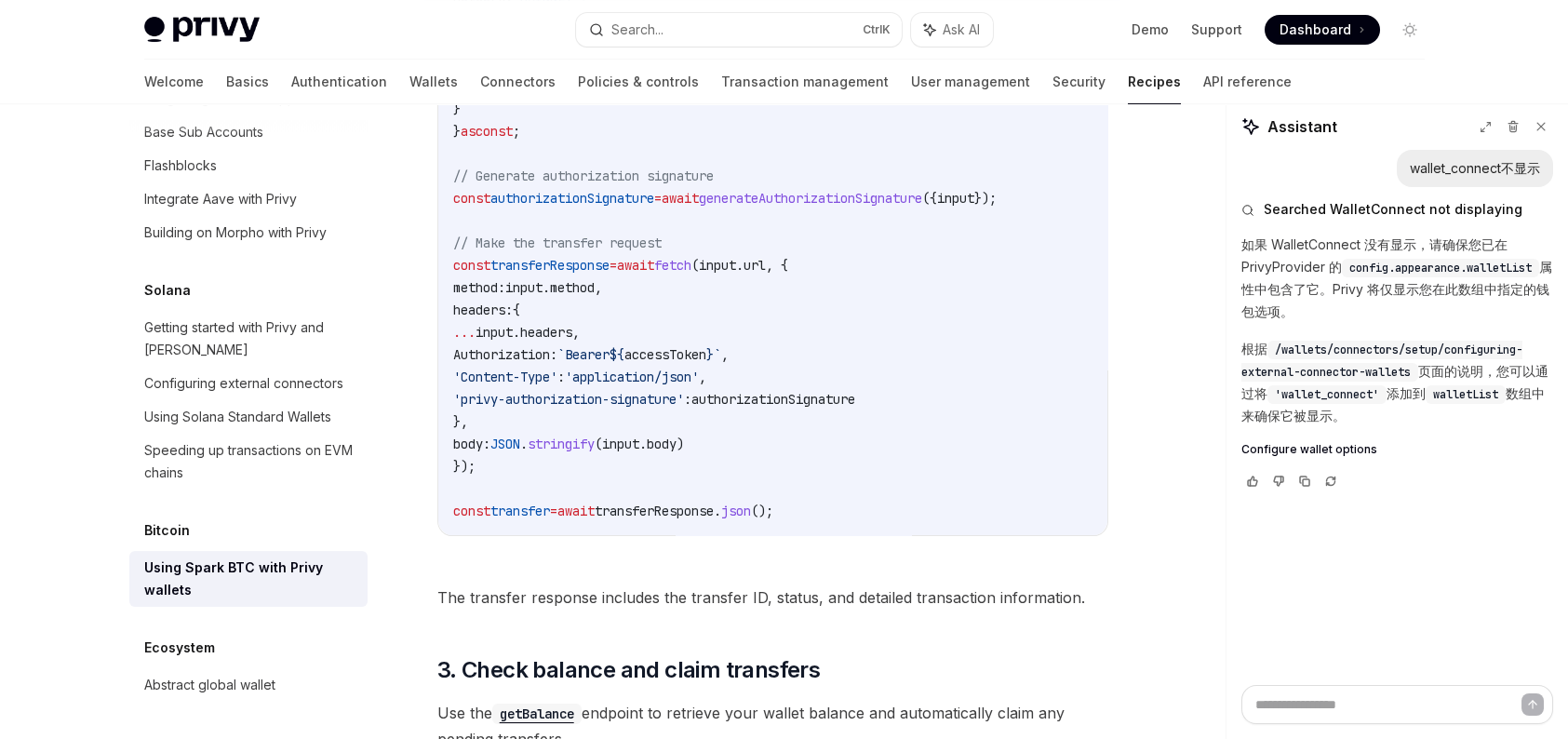
click at [783, 46] on div "Privy Docs home page Search... Ctrl K Ask AI Demo Support Dashboard Dashboard S…" at bounding box center [784, 30] width 1281 height 59
click at [768, 40] on button "Search... Ctrl K" at bounding box center [738, 30] width 325 height 34
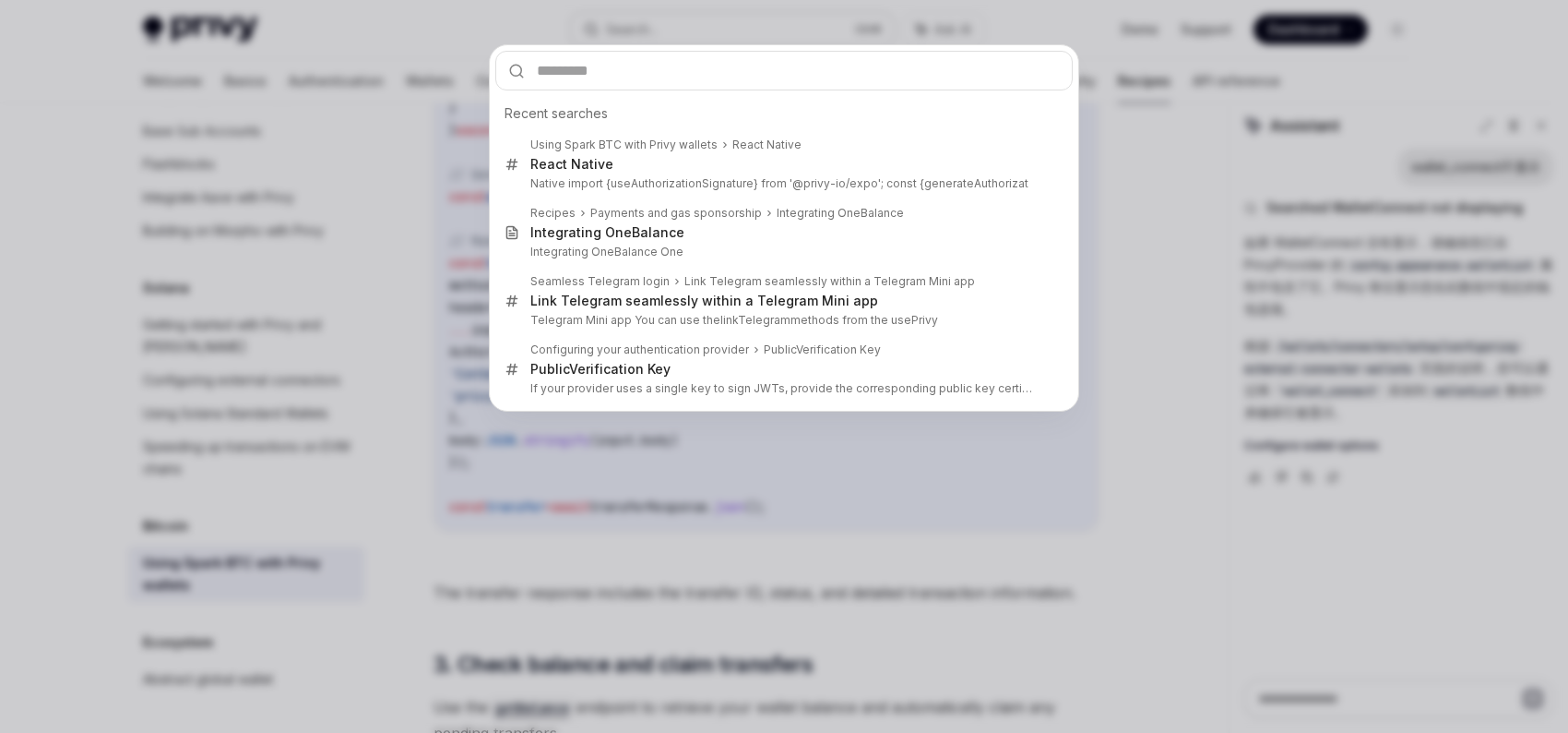
type input "**********"
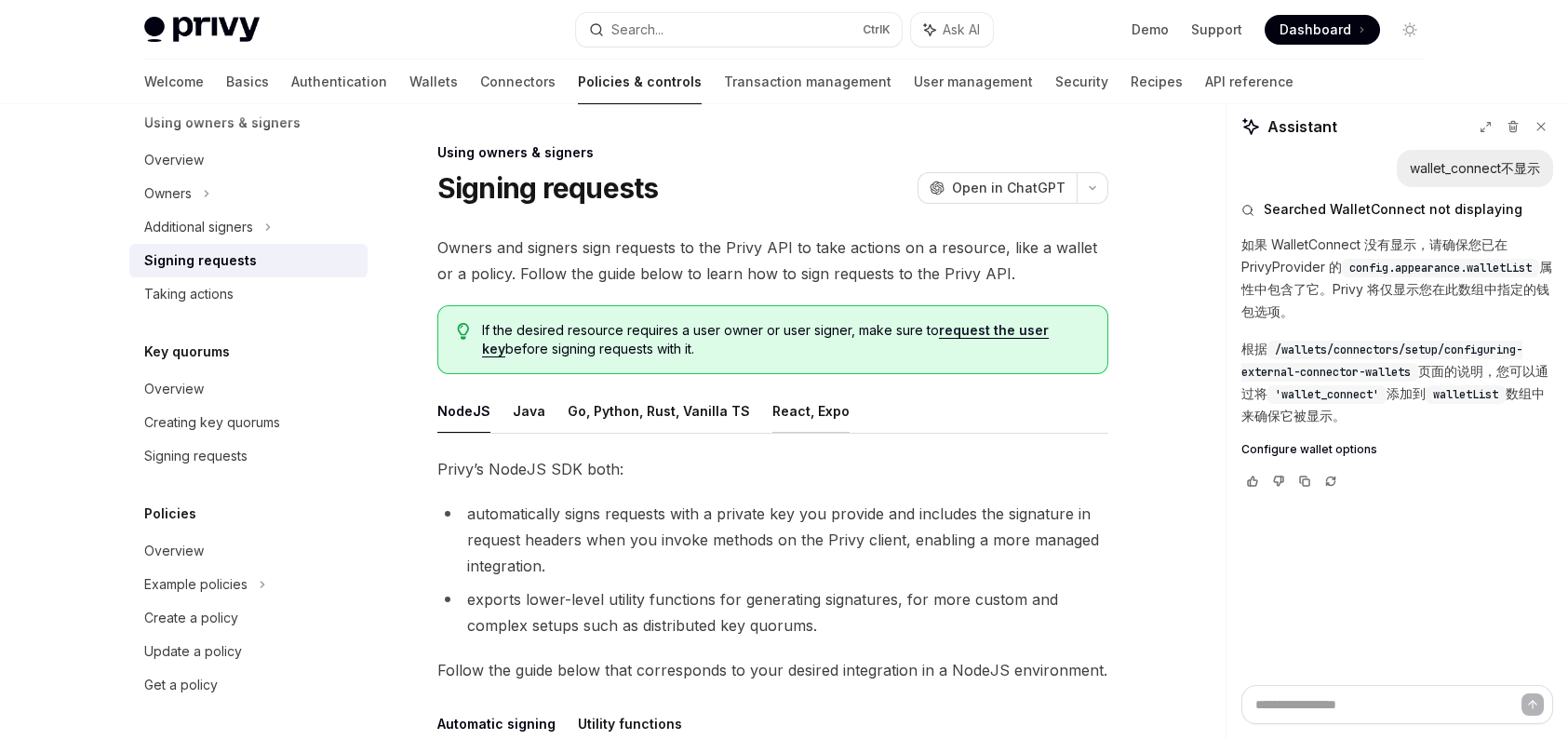
click at [826, 405] on button "React, Expo" at bounding box center [811, 411] width 77 height 44
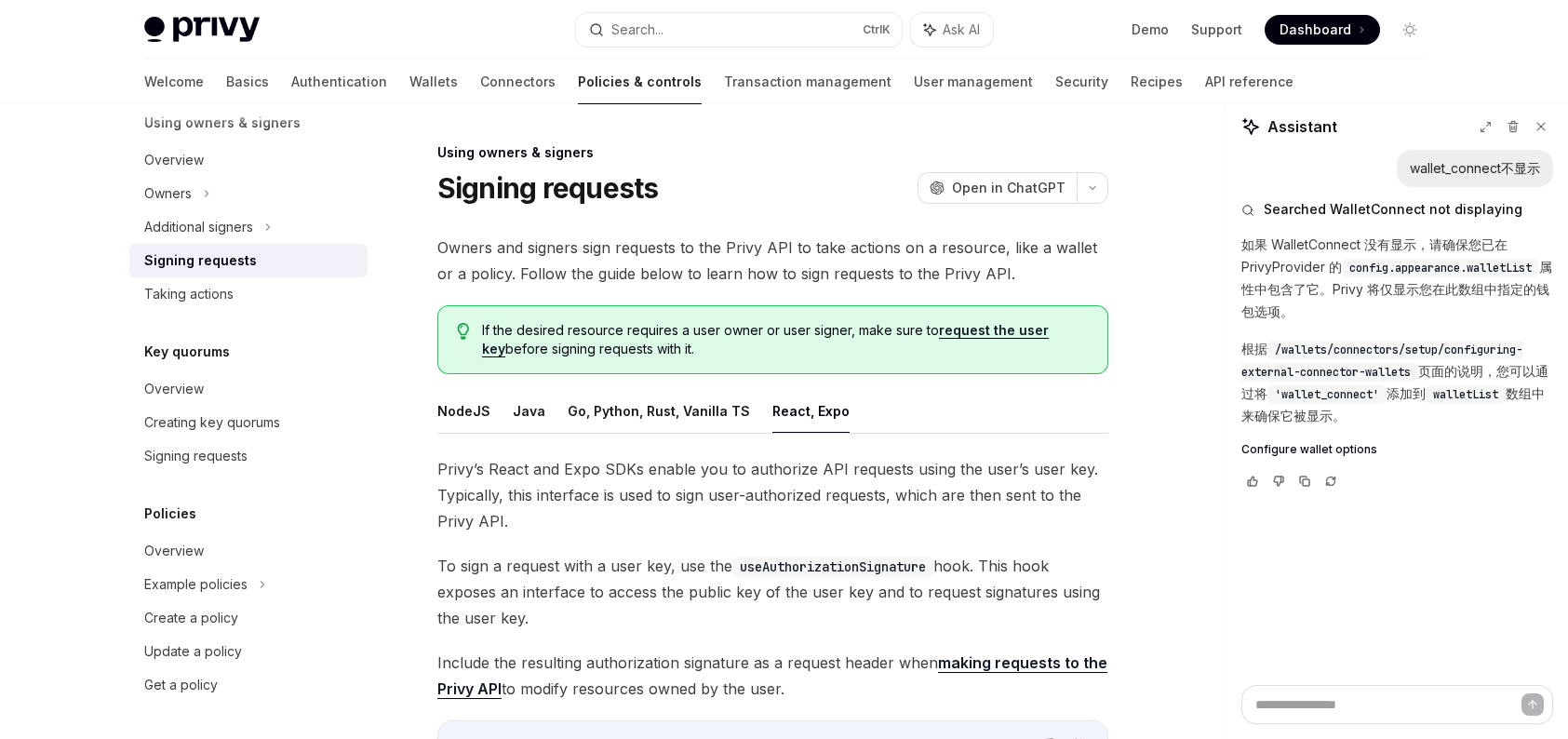
scroll to position [465, 0]
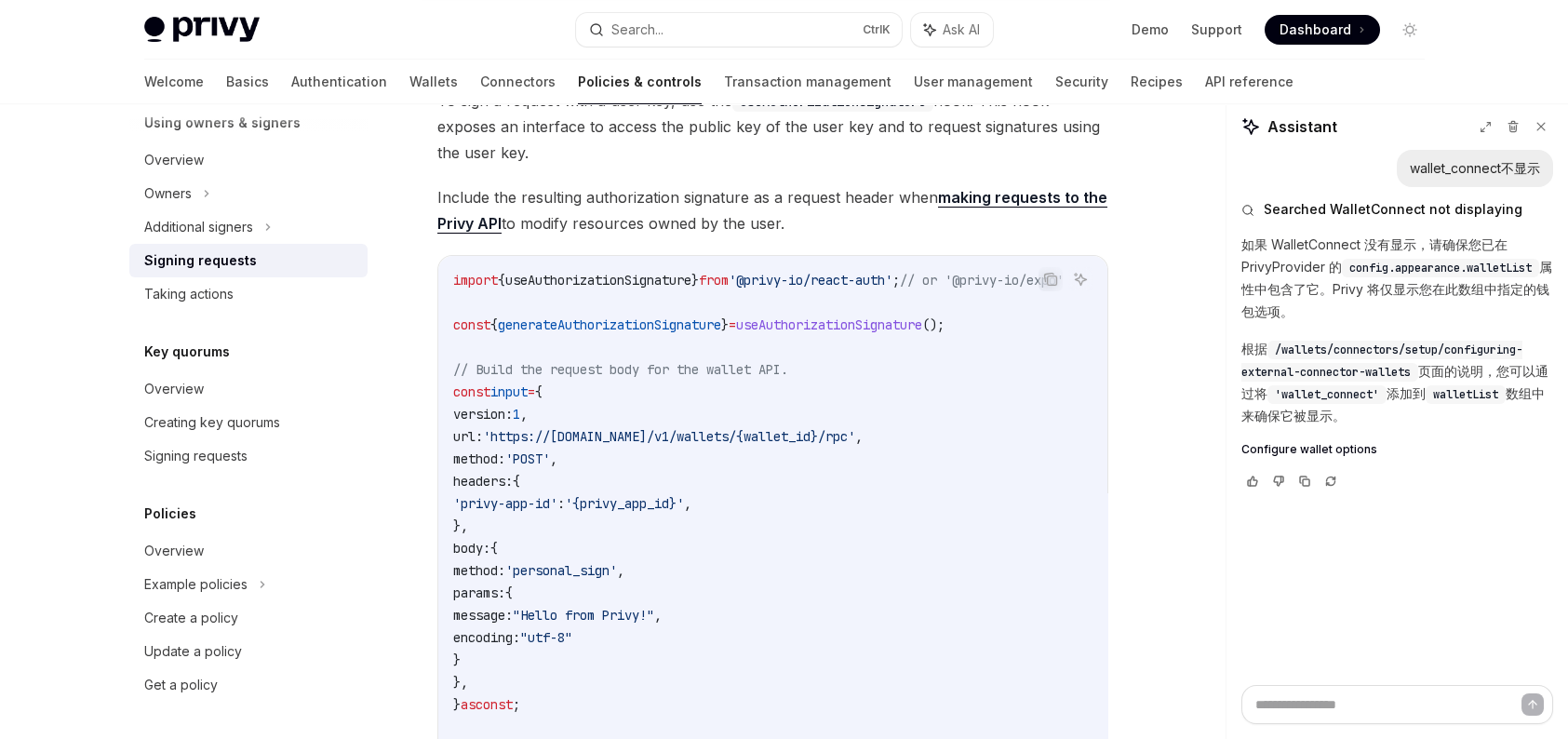
click at [1215, 113] on div "Using owners & signers Signing requests OpenAI Open in ChatGPT OpenAI Open in C…" at bounding box center [784, 545] width 1311 height 1812
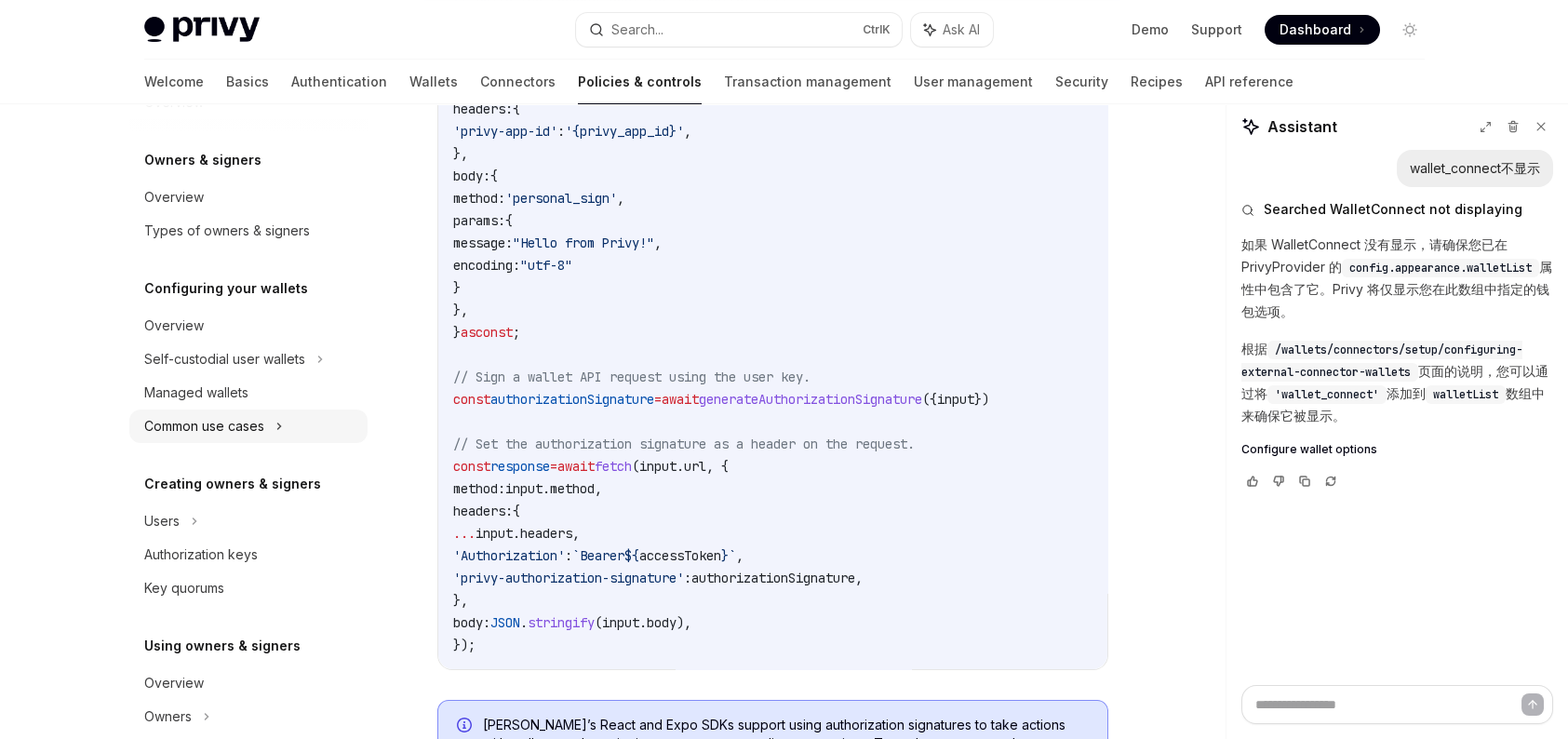
scroll to position [0, 0]
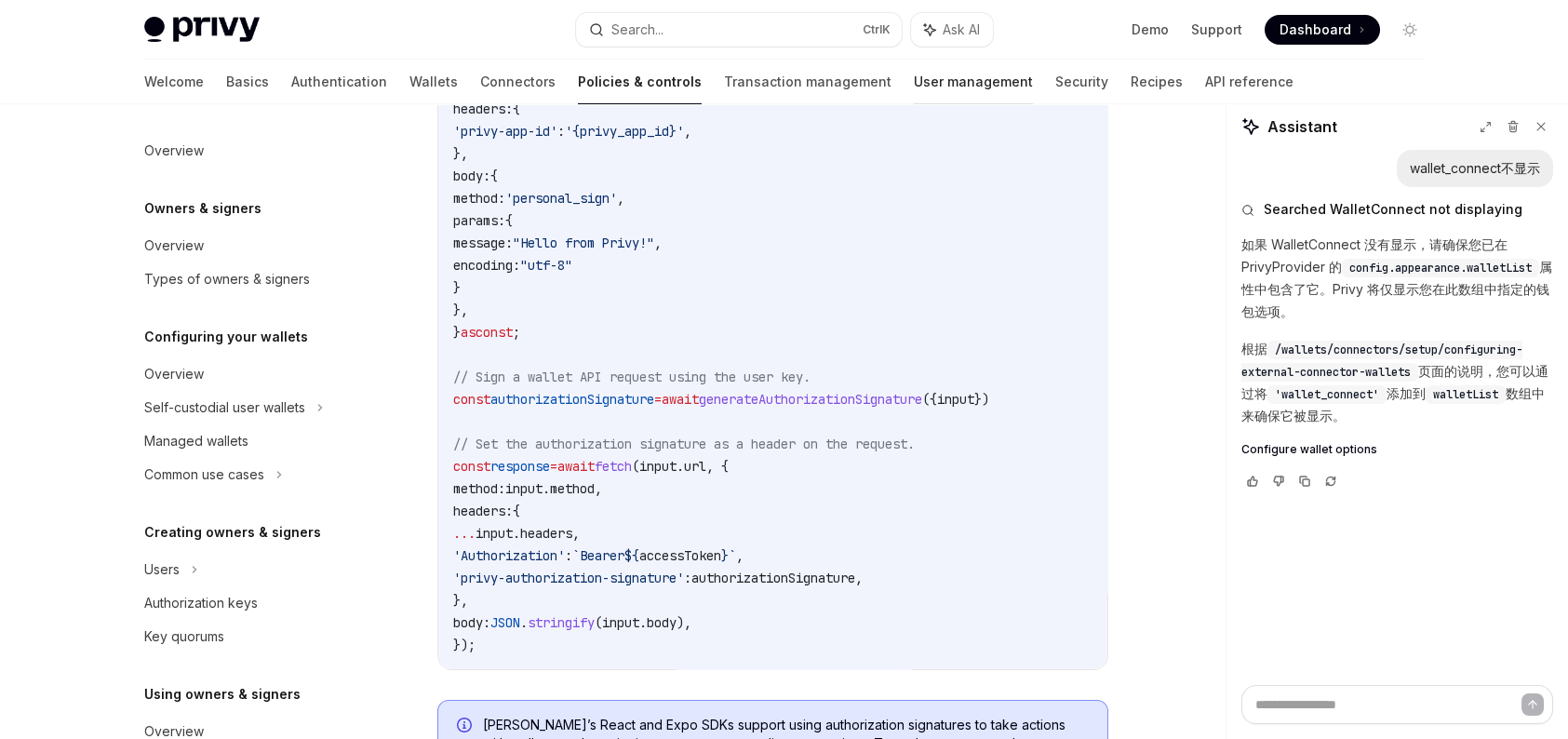
click at [914, 79] on link "User management" at bounding box center [973, 81] width 119 height 45
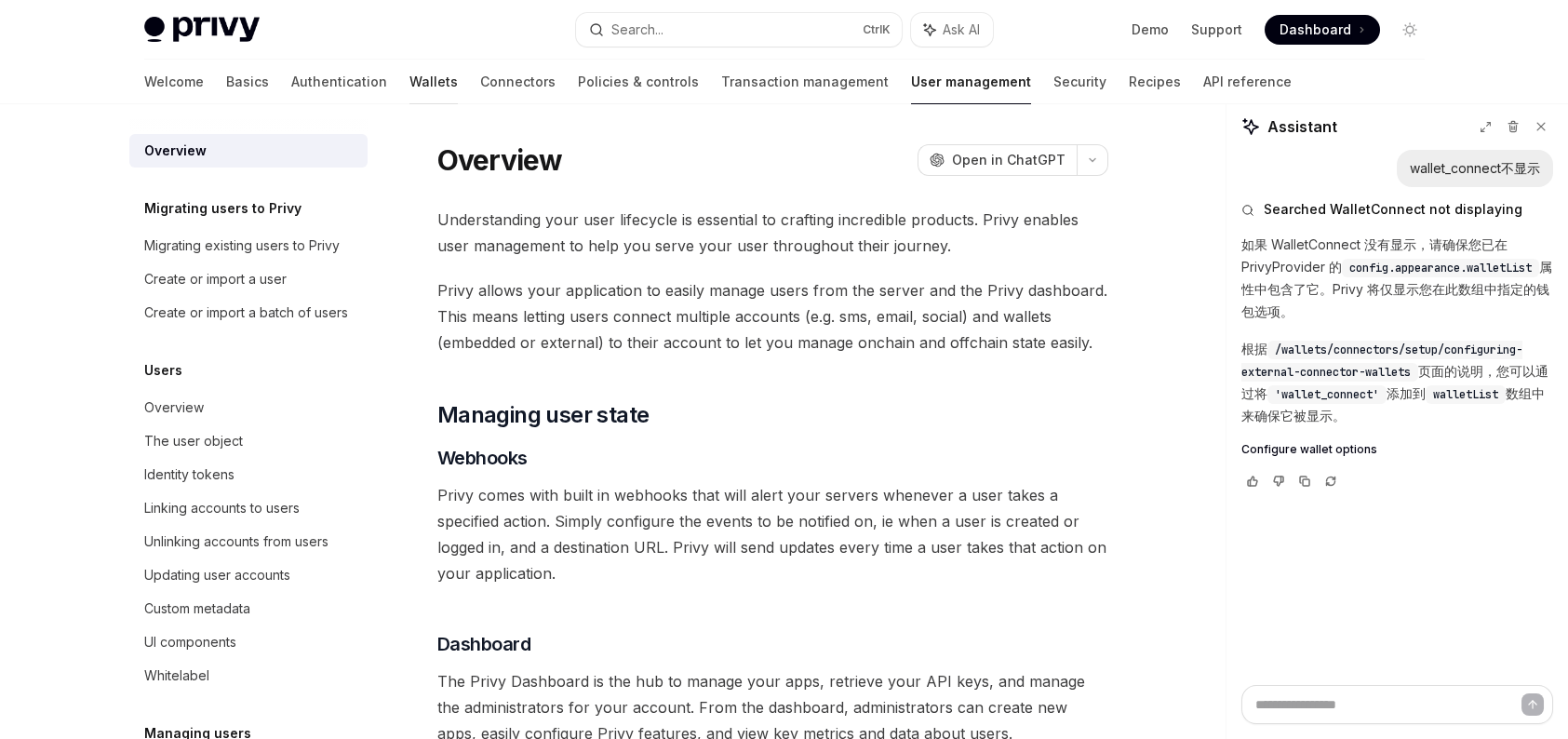
click at [410, 76] on link "Wallets" at bounding box center [433, 81] width 48 height 45
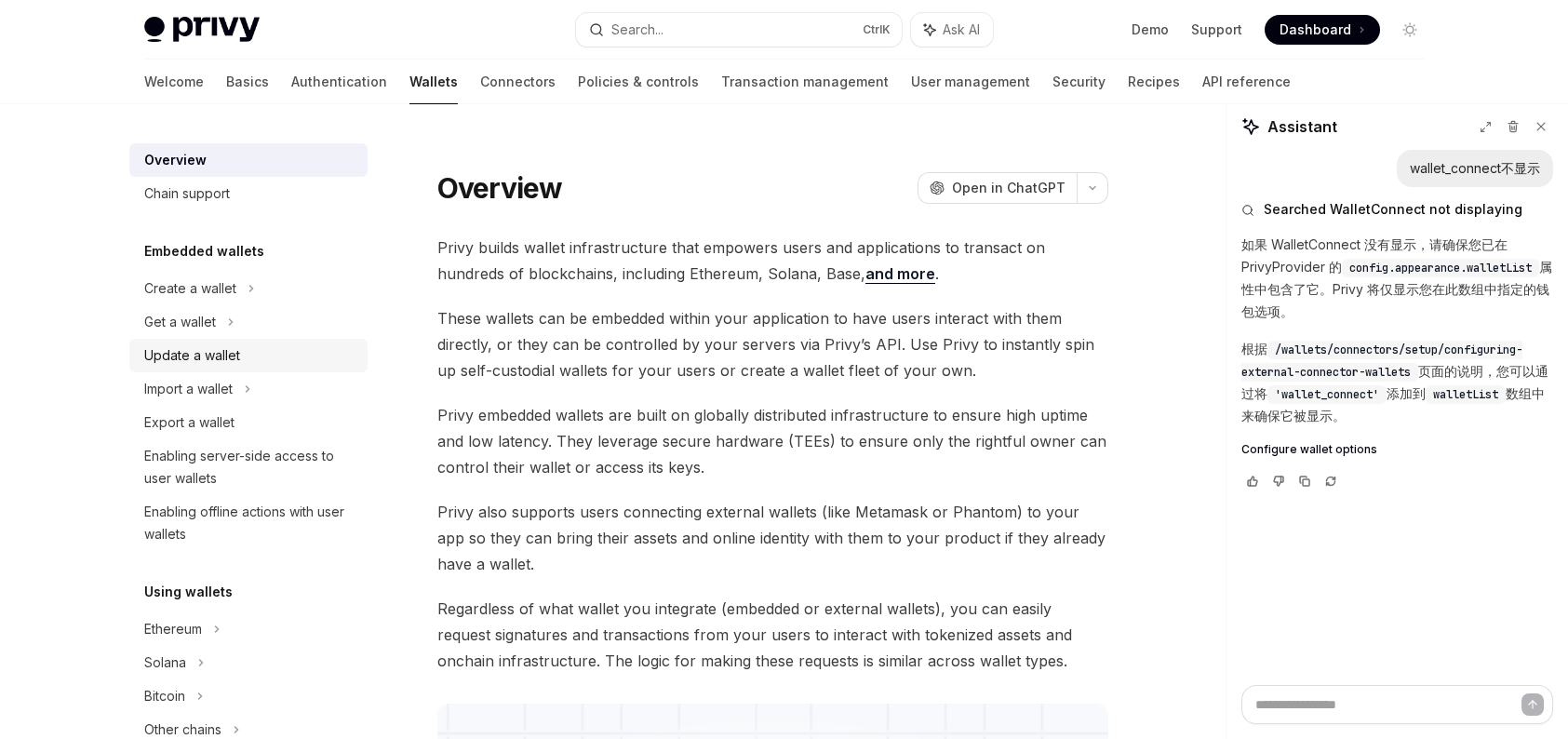
click at [275, 361] on div "Update a wallet" at bounding box center [250, 355] width 212 height 23
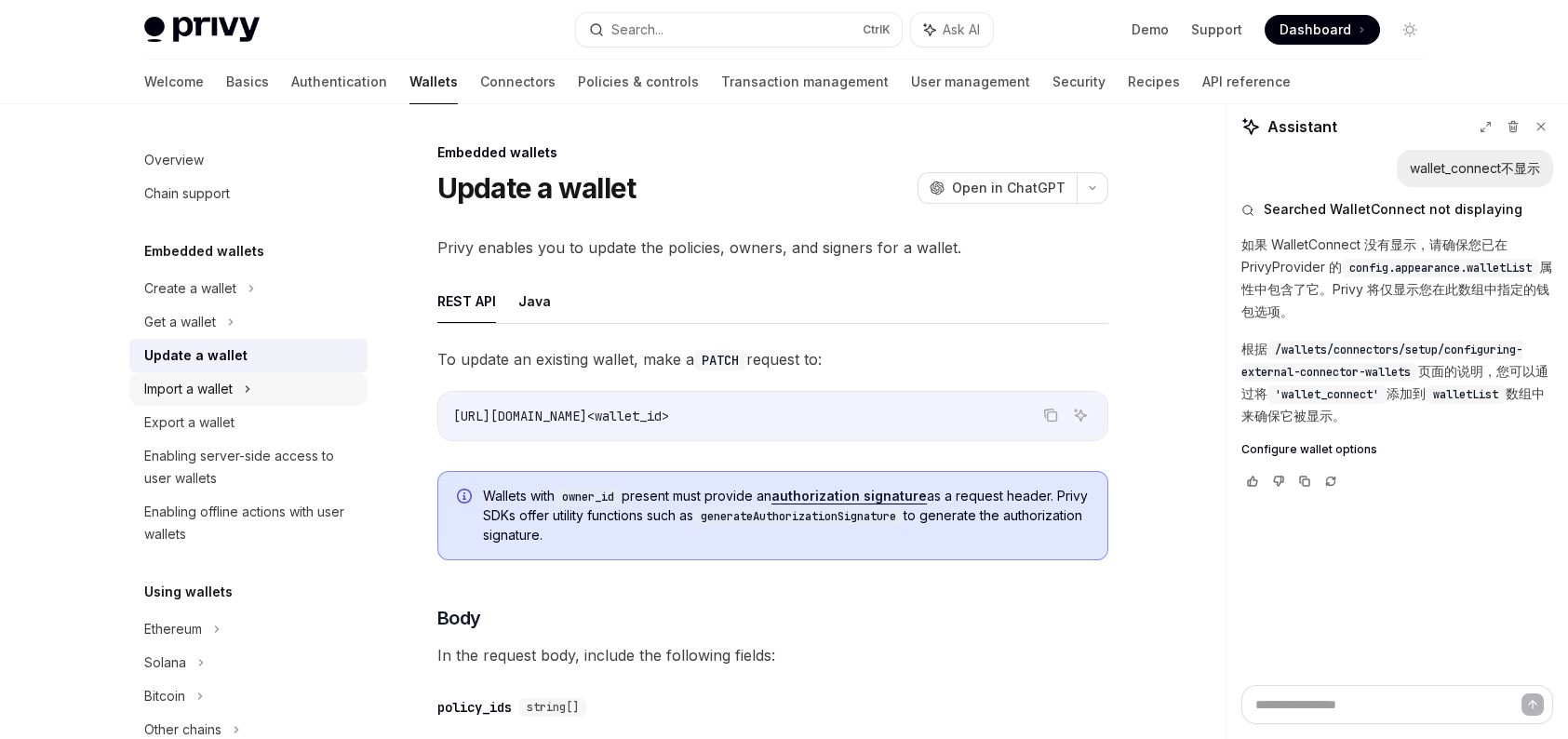
click at [265, 385] on div "Import a wallet" at bounding box center [248, 389] width 238 height 34
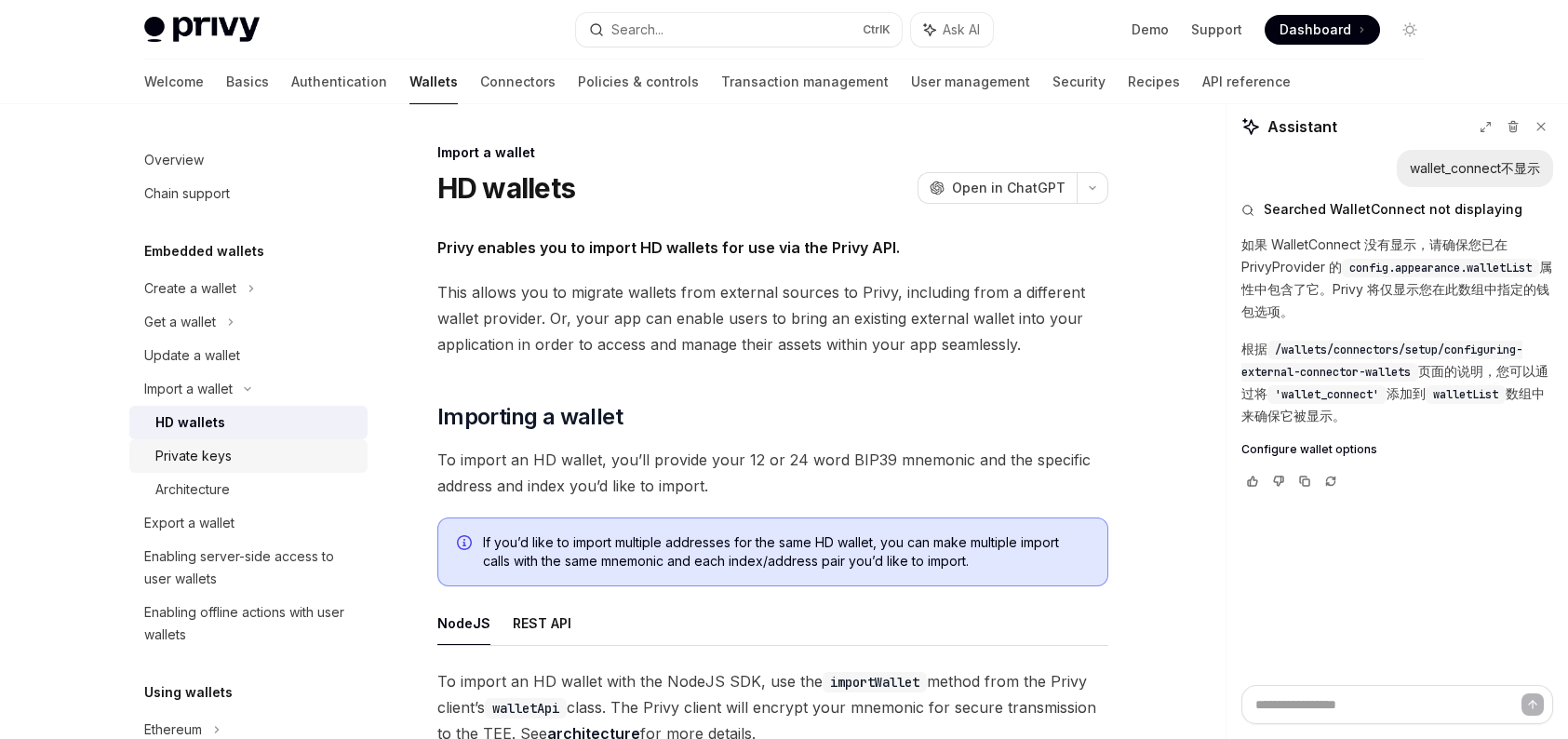
click at [241, 447] on div "Private keys" at bounding box center [255, 456] width 201 height 23
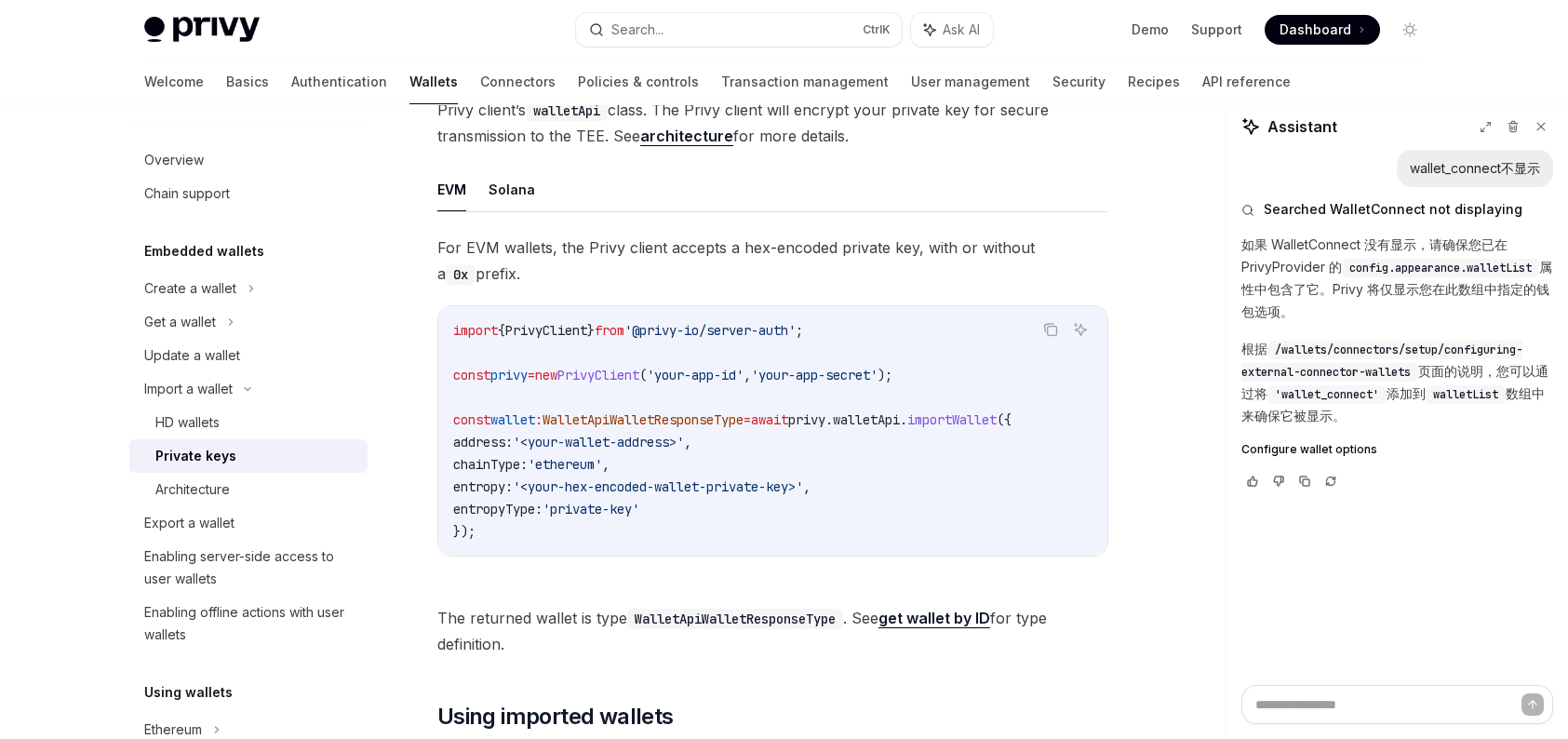
scroll to position [438, 0]
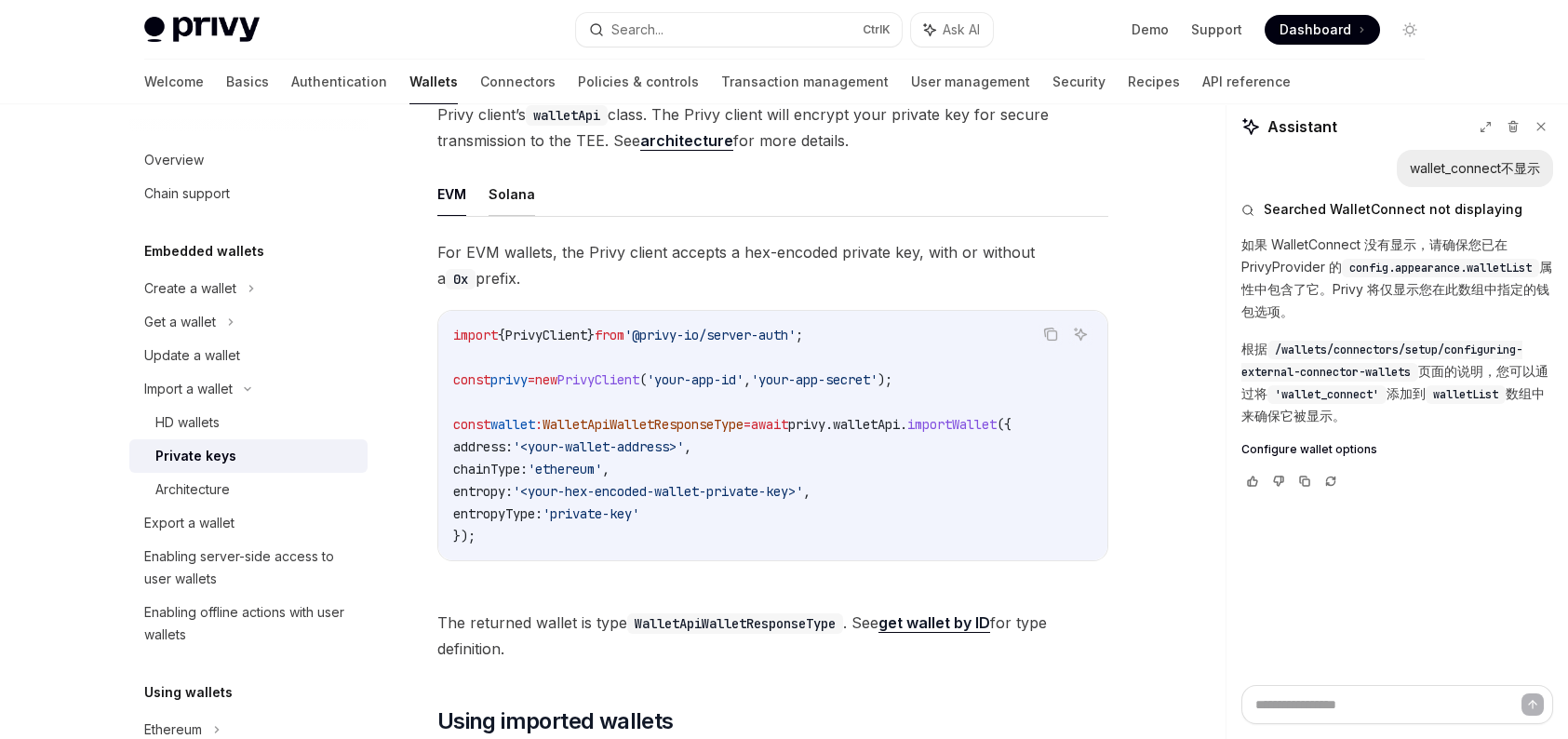
click at [489, 188] on button "Solana" at bounding box center [511, 194] width 46 height 44
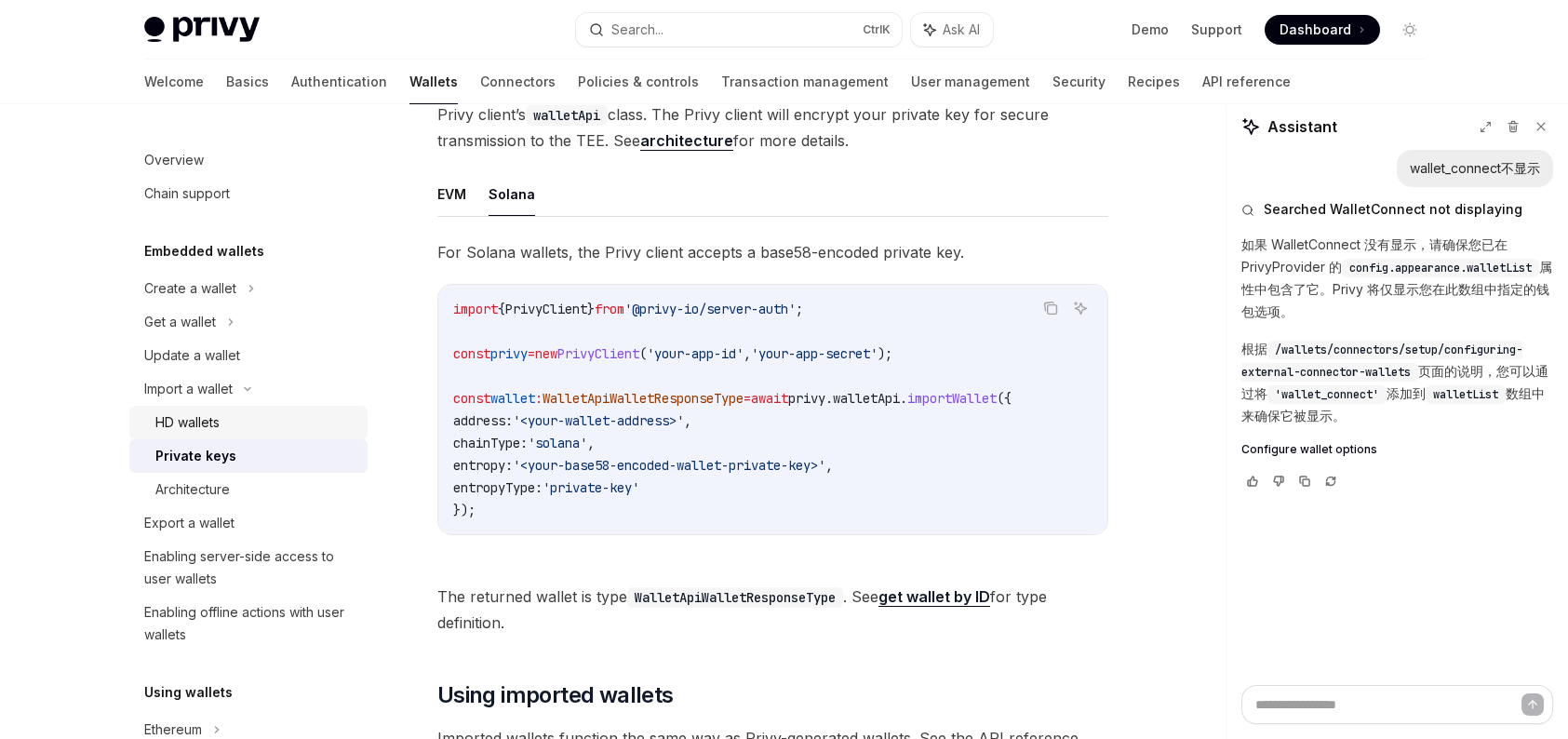
click at [279, 432] on div "HD wallets" at bounding box center [255, 422] width 201 height 23
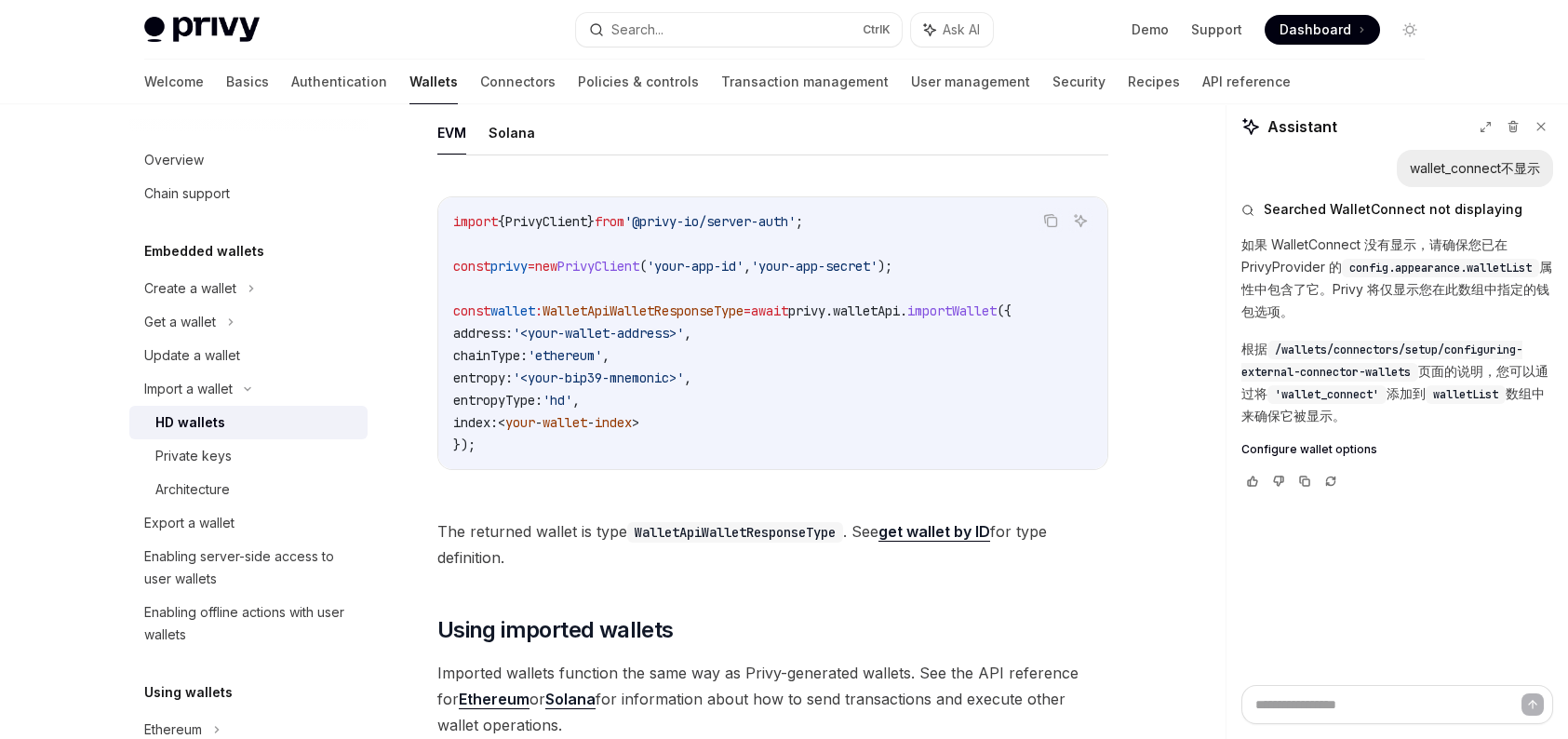
scroll to position [652, 0]
click at [730, 85] on link "Transaction management" at bounding box center [804, 81] width 167 height 45
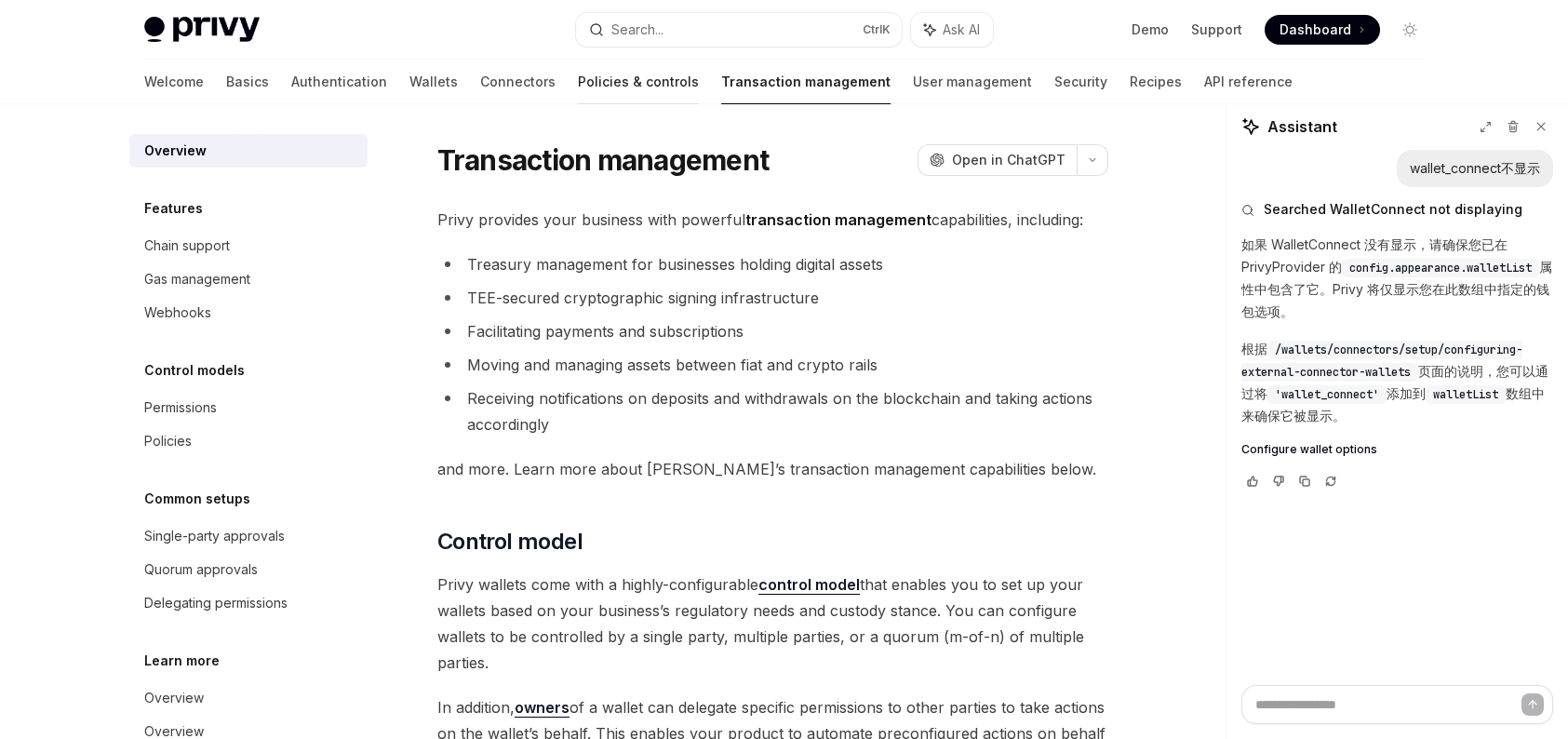
click at [578, 78] on link "Policies & controls" at bounding box center [638, 81] width 121 height 45
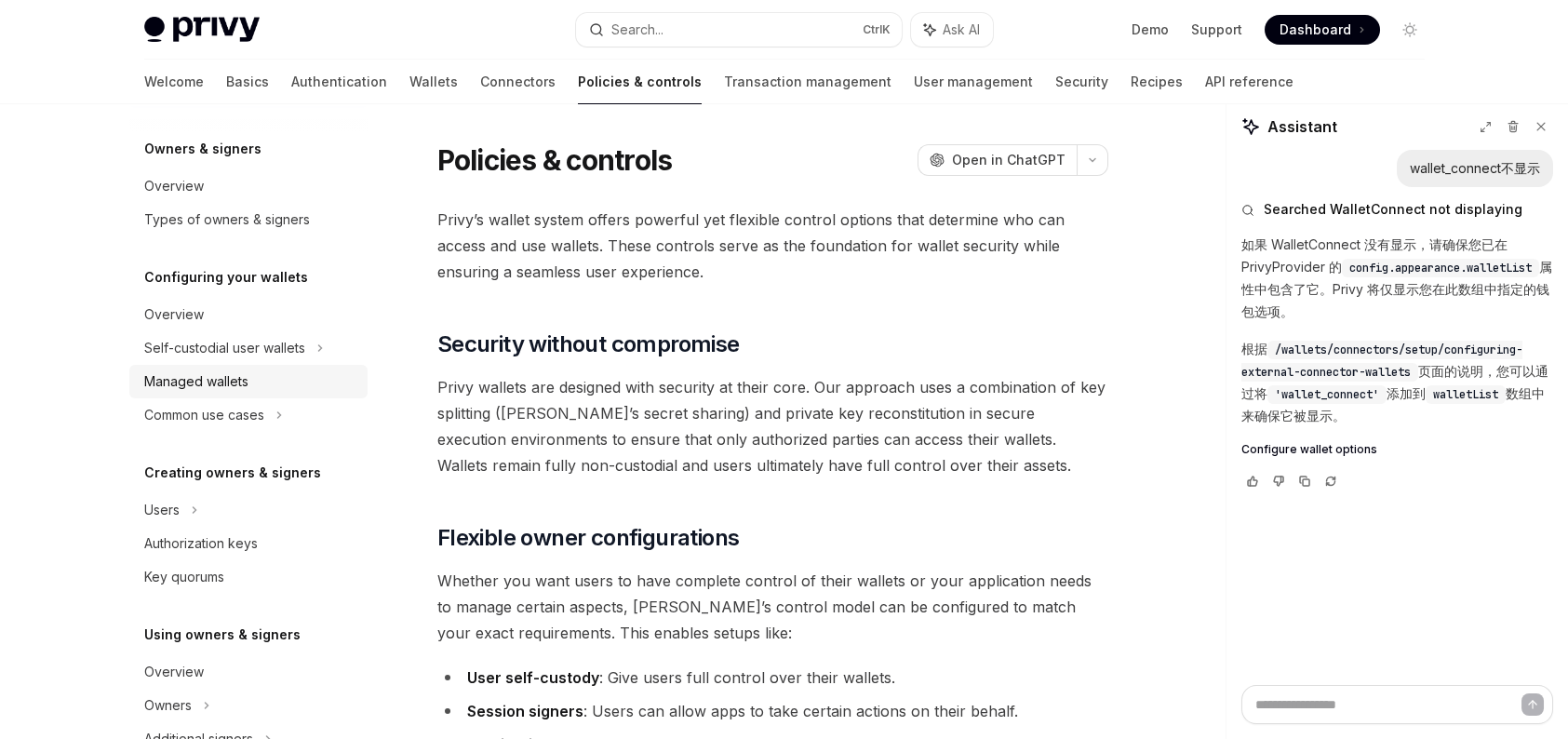
scroll to position [93, 0]
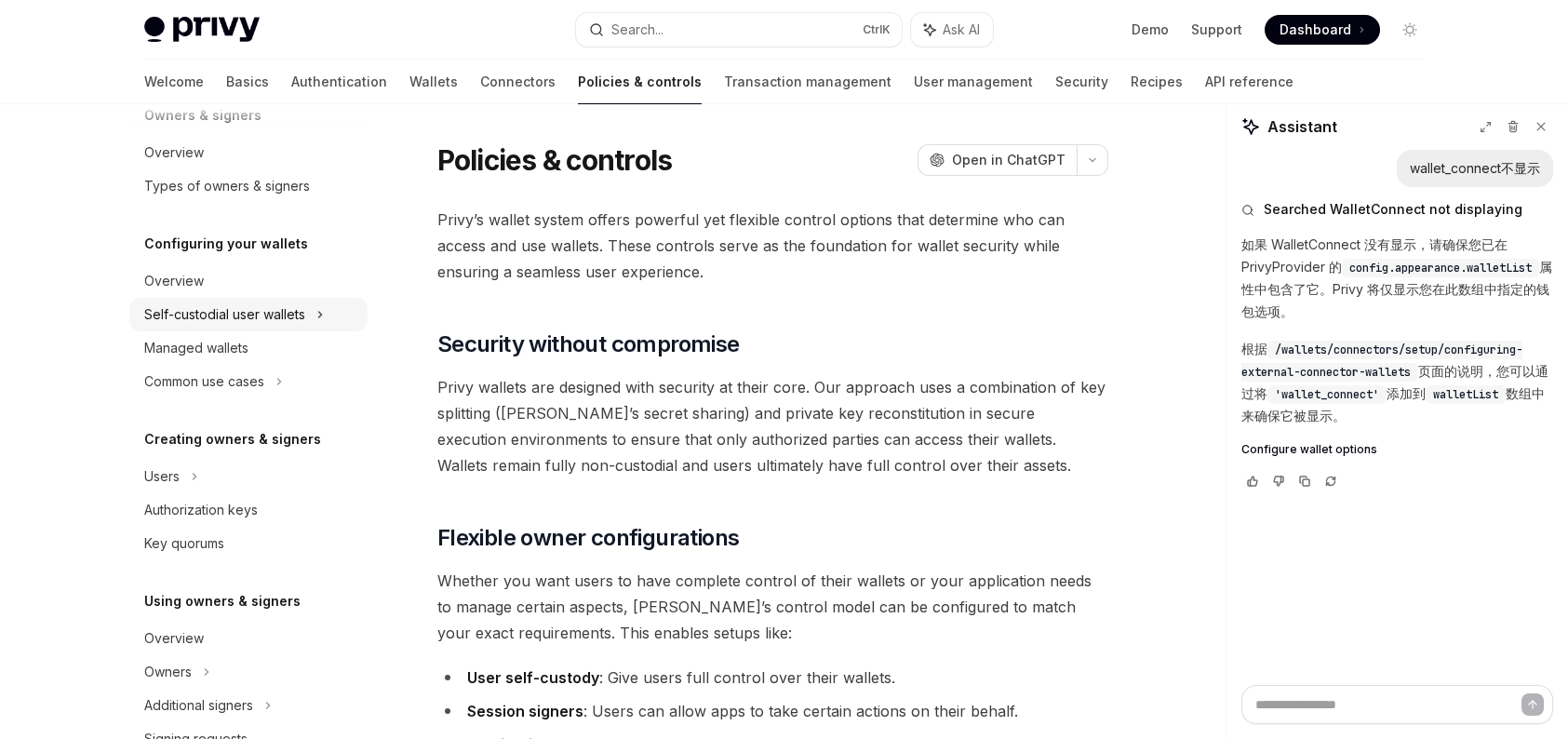
click at [293, 320] on div "Self-custodial user wallets" at bounding box center [225, 315] width 161 height 23
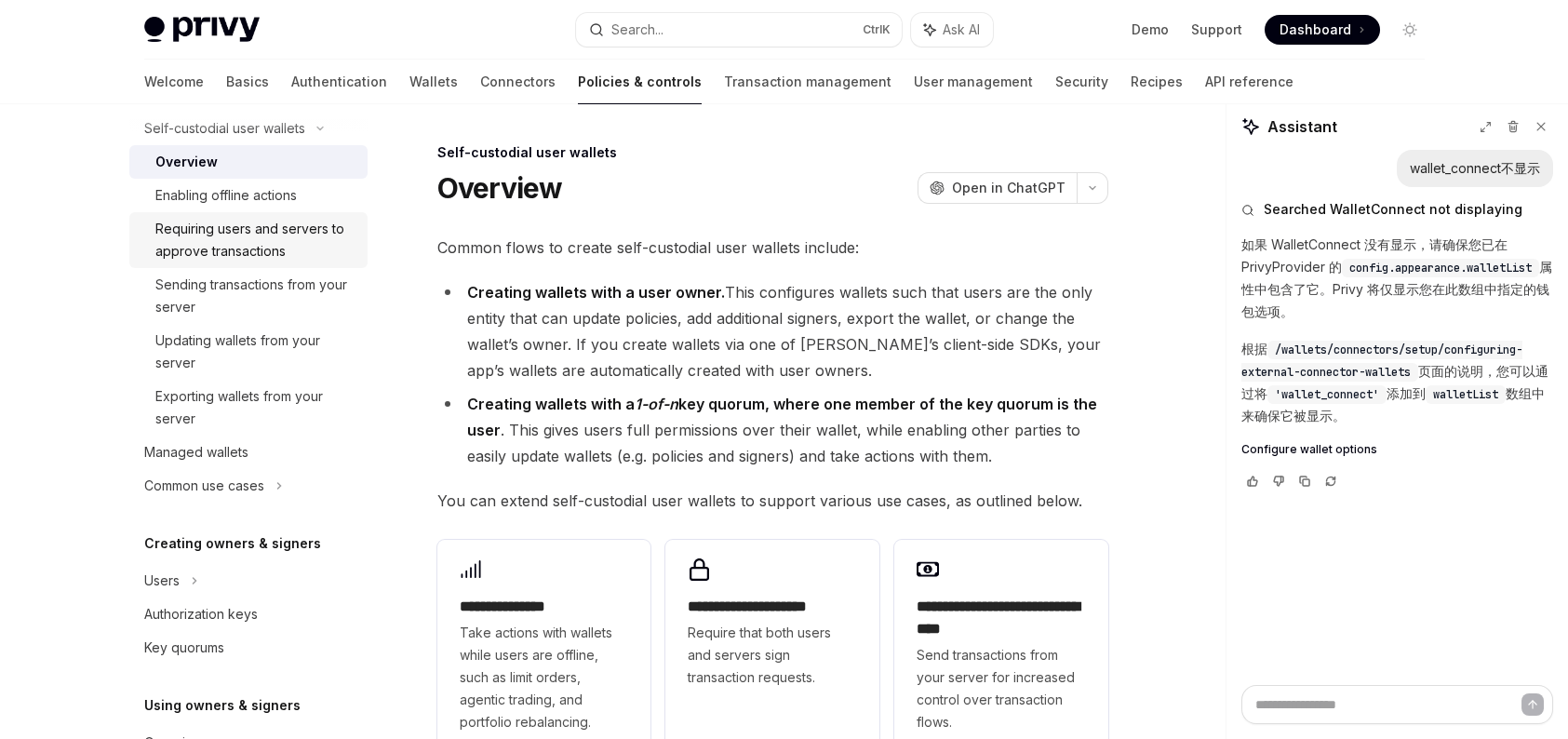
scroll to position [465, 0]
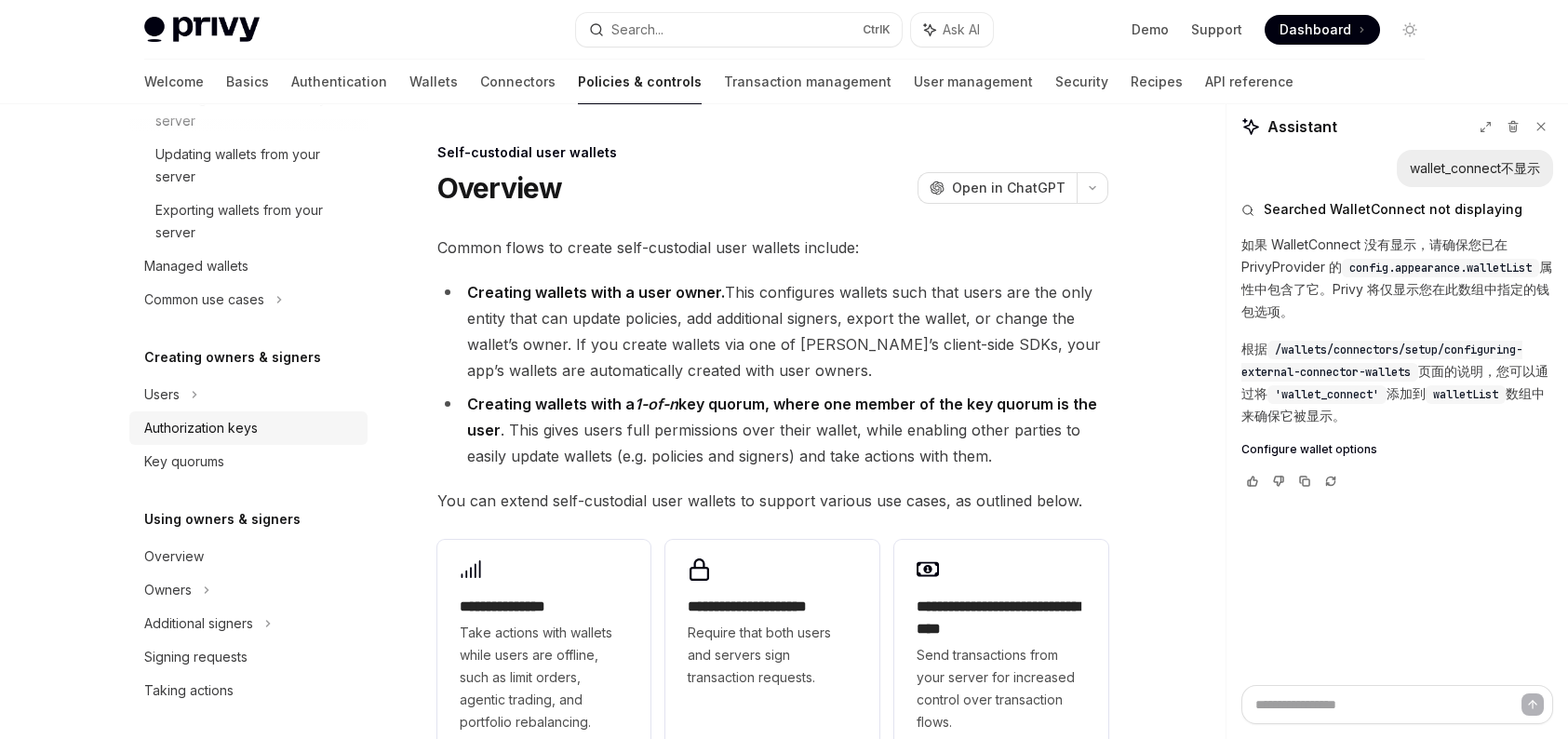
click at [278, 416] on div "Authorization keys" at bounding box center [250, 427] width 212 height 23
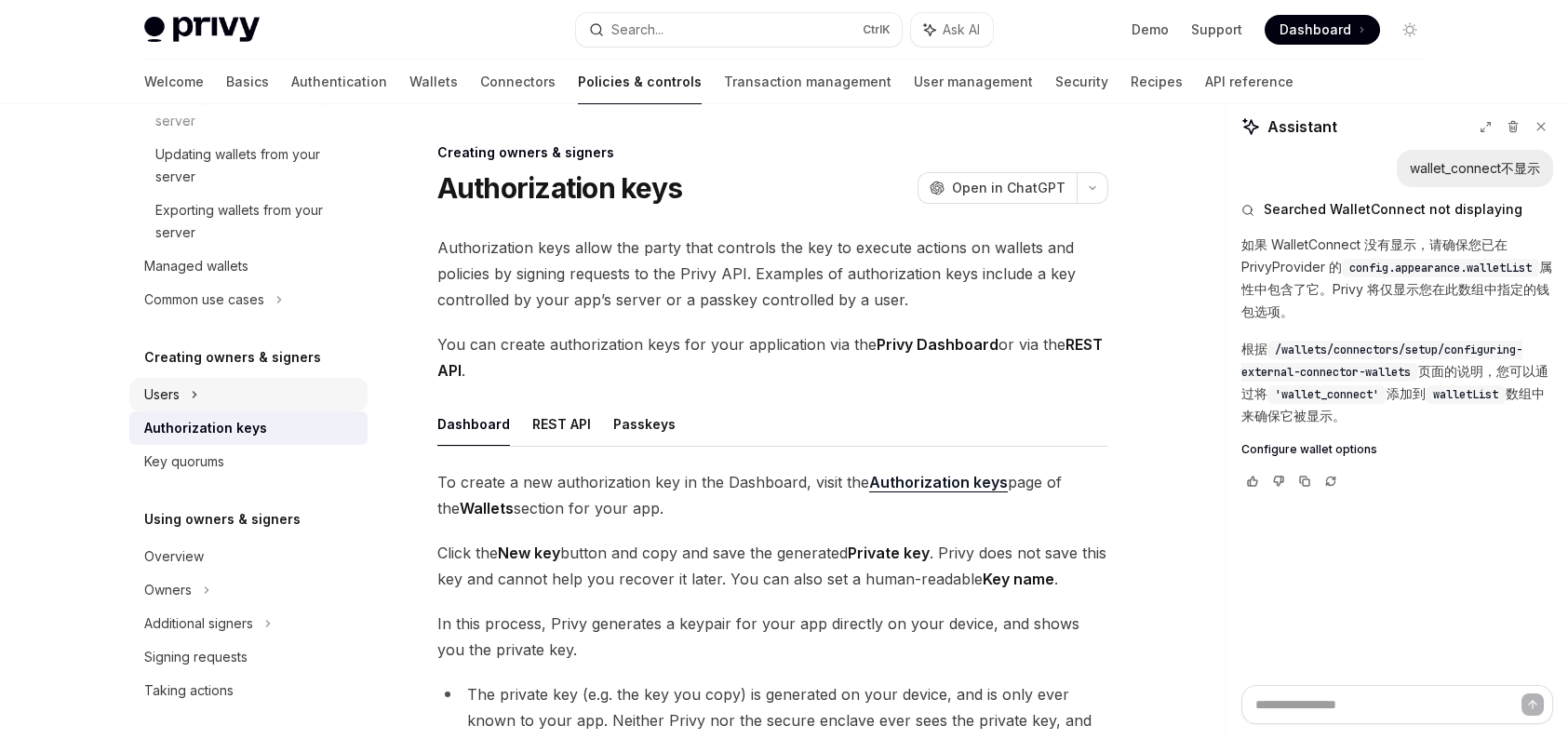
click at [209, 402] on div "Users" at bounding box center [248, 395] width 238 height 34
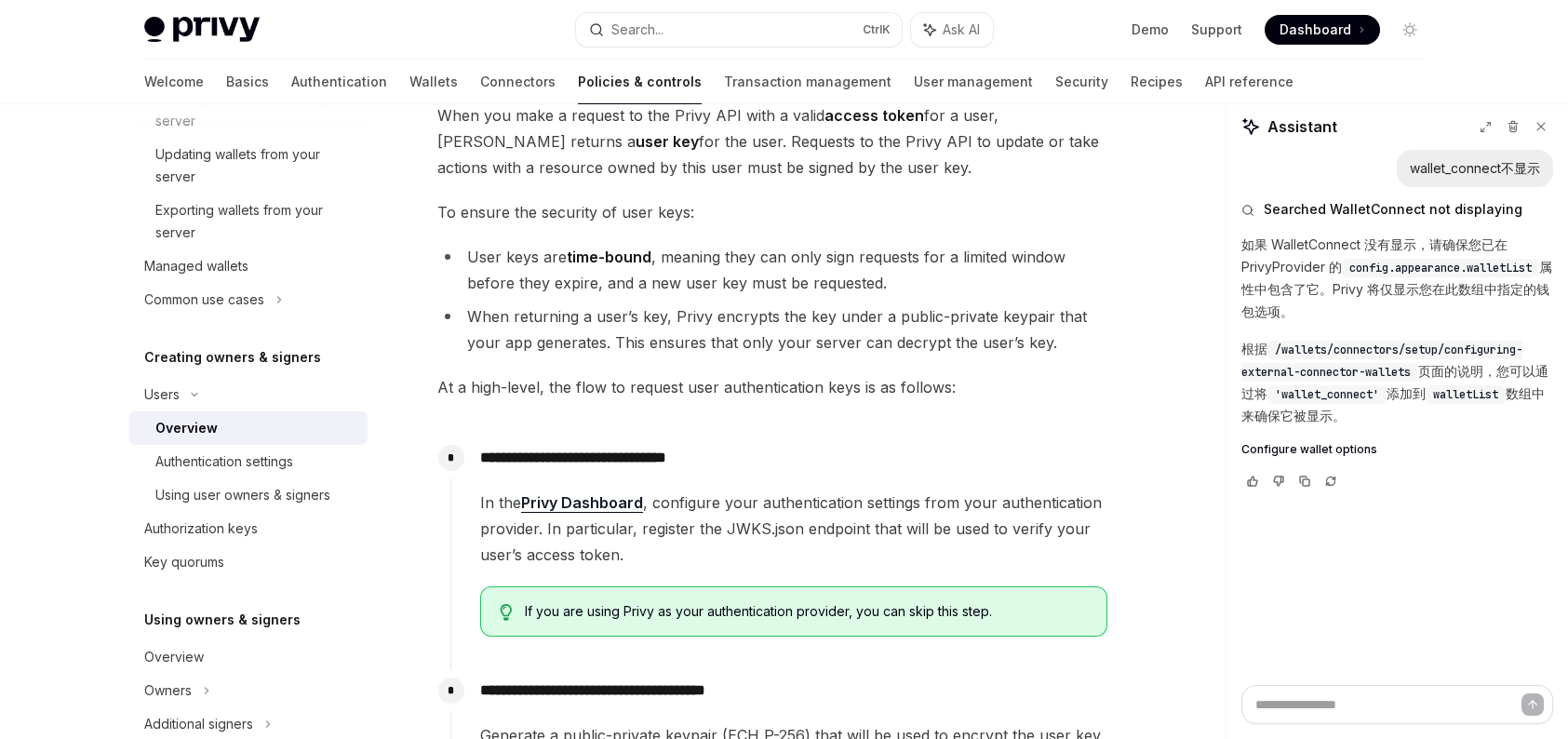
scroll to position [465, 0]
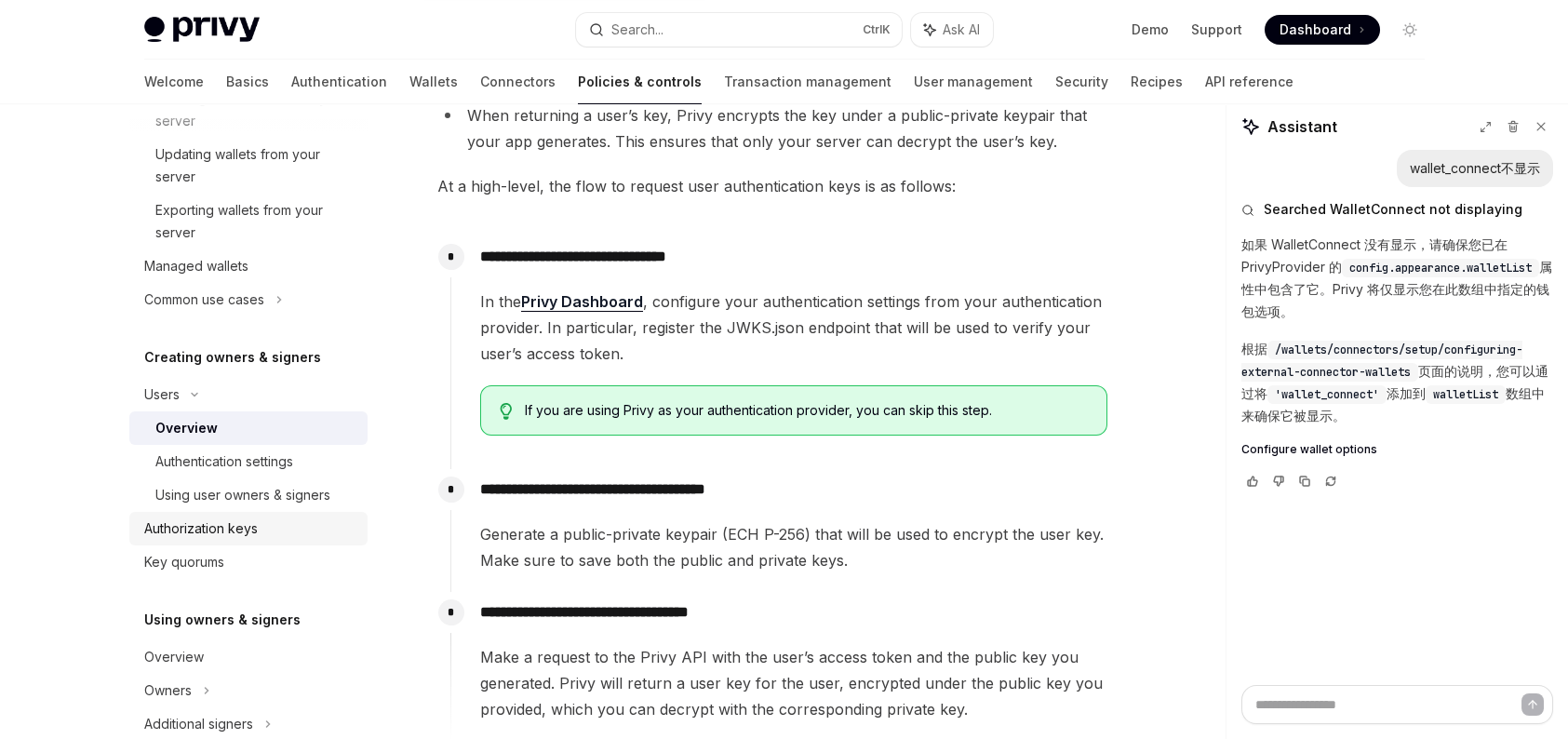
click at [280, 536] on div "Authorization keys" at bounding box center [250, 528] width 212 height 23
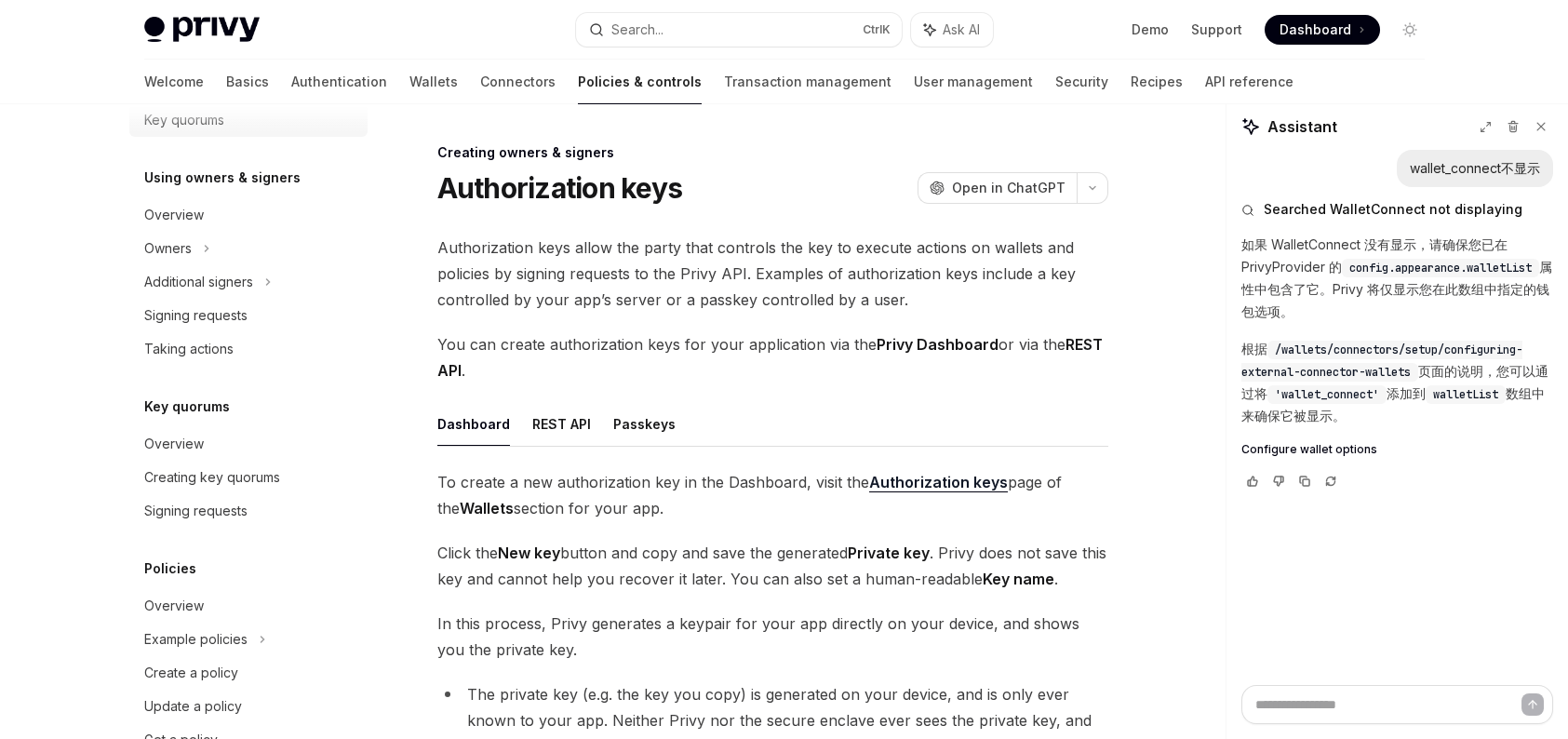
scroll to position [962, 0]
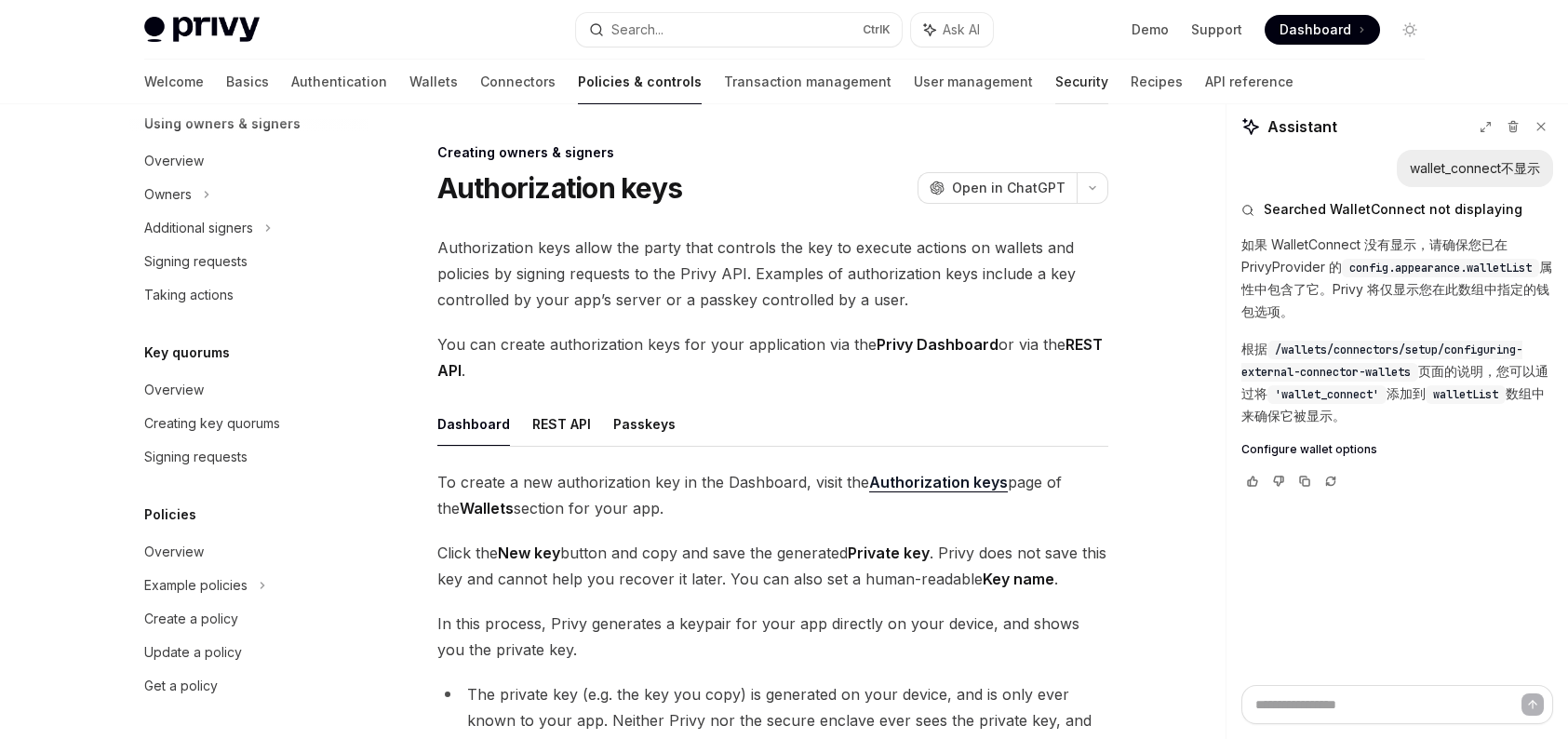
click at [1056, 80] on link "Security" at bounding box center [1082, 81] width 53 height 45
click at [1056, 78] on link "Security" at bounding box center [1082, 81] width 53 height 45
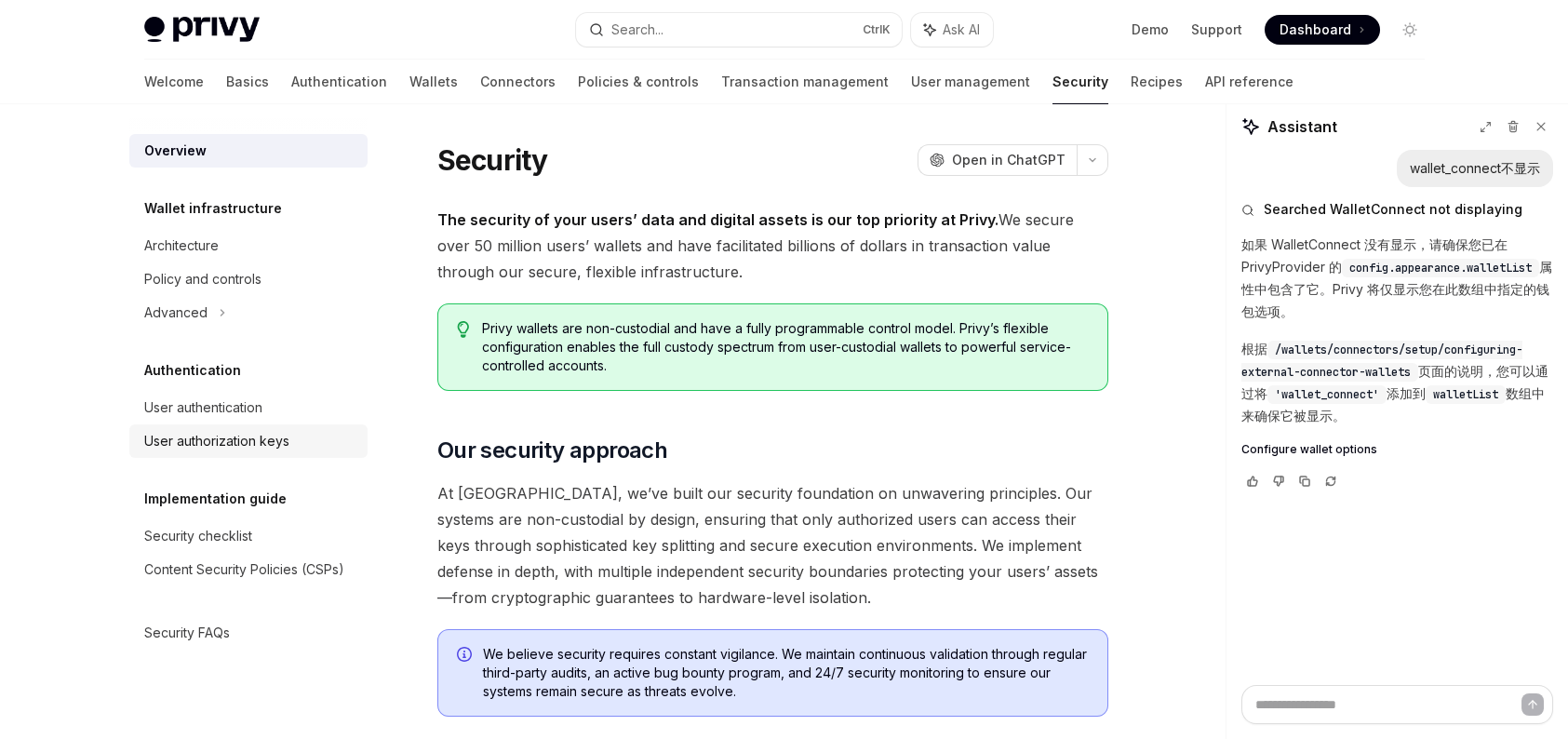
scroll to position [93, 0]
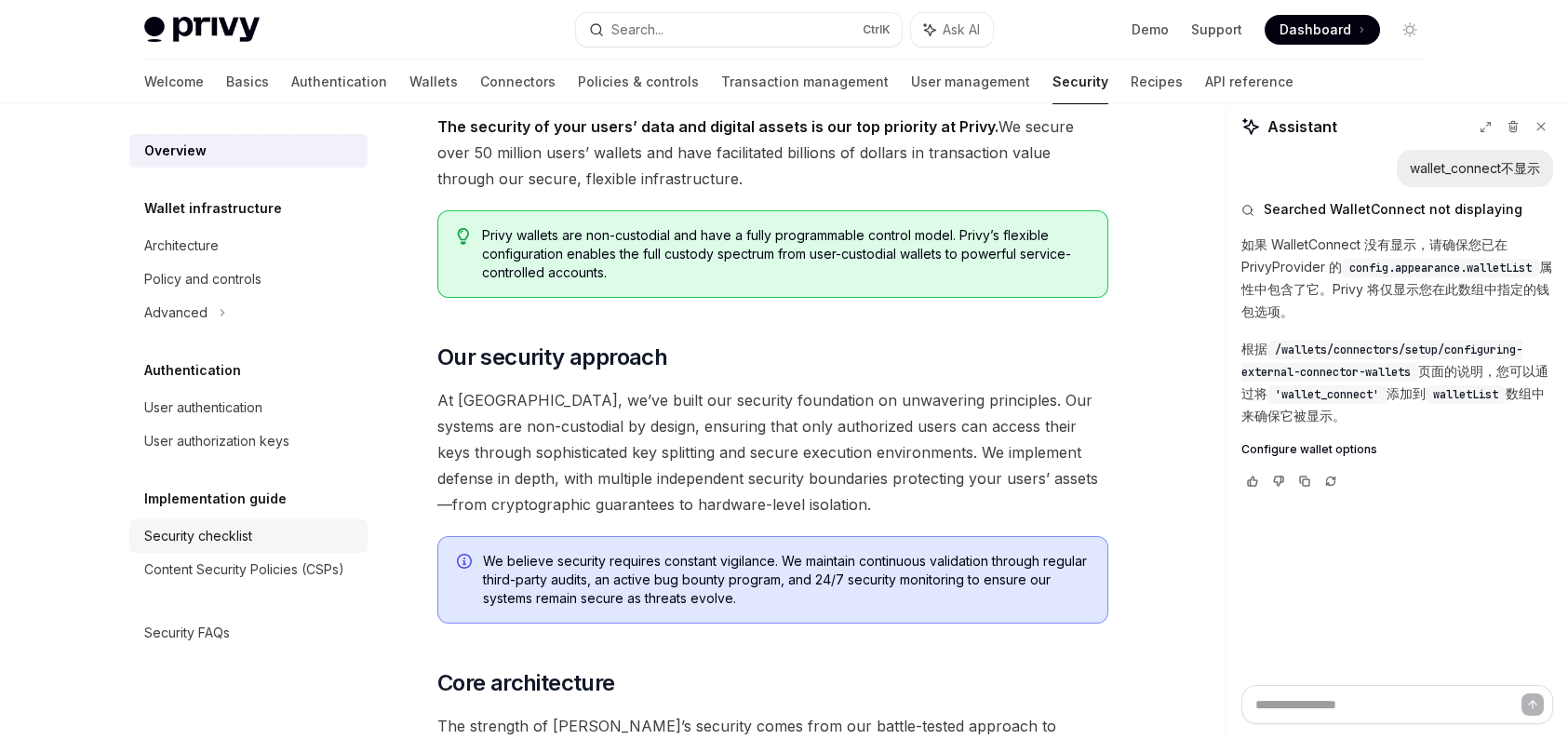
click at [261, 542] on div "Security checklist" at bounding box center [250, 536] width 212 height 23
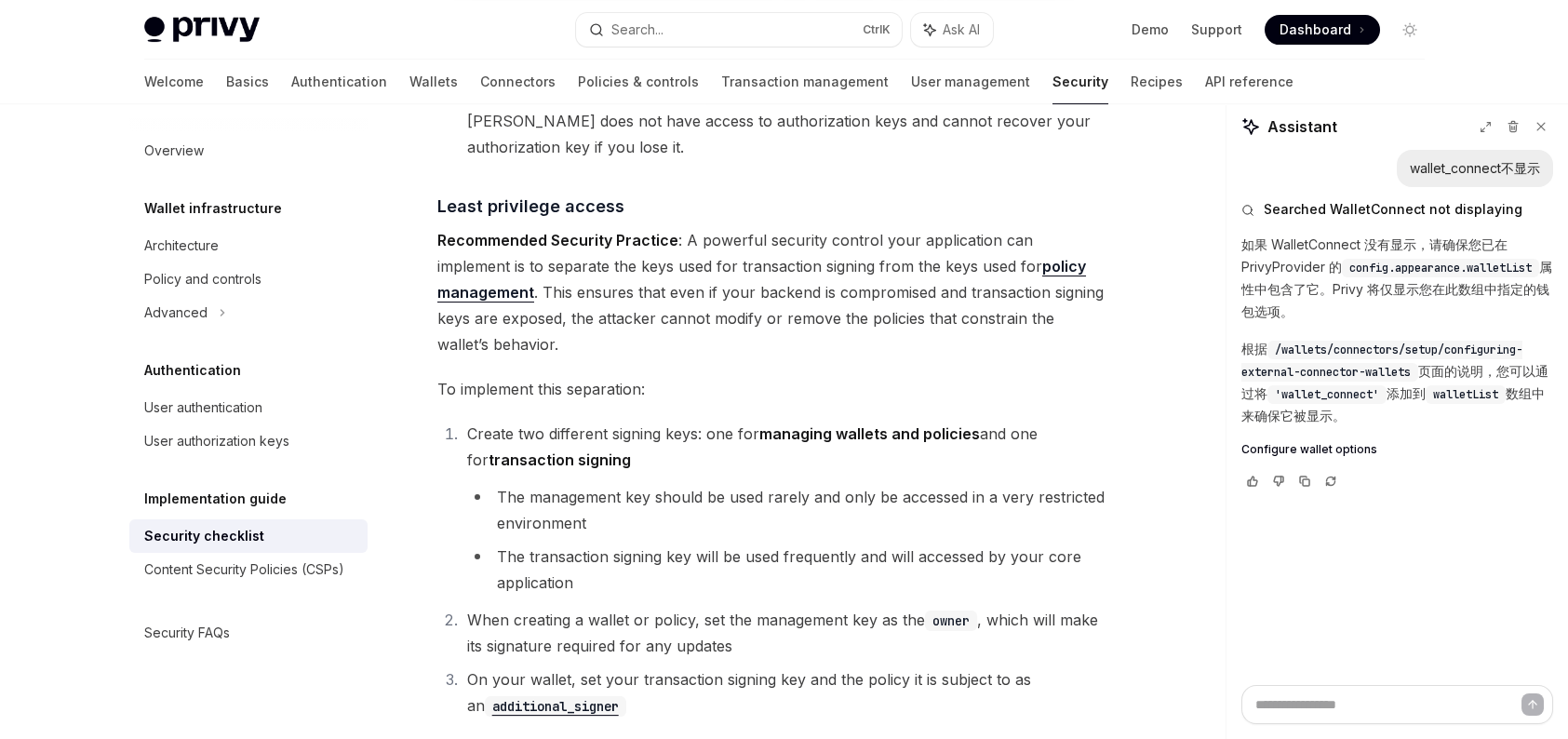
scroll to position [3816, 0]
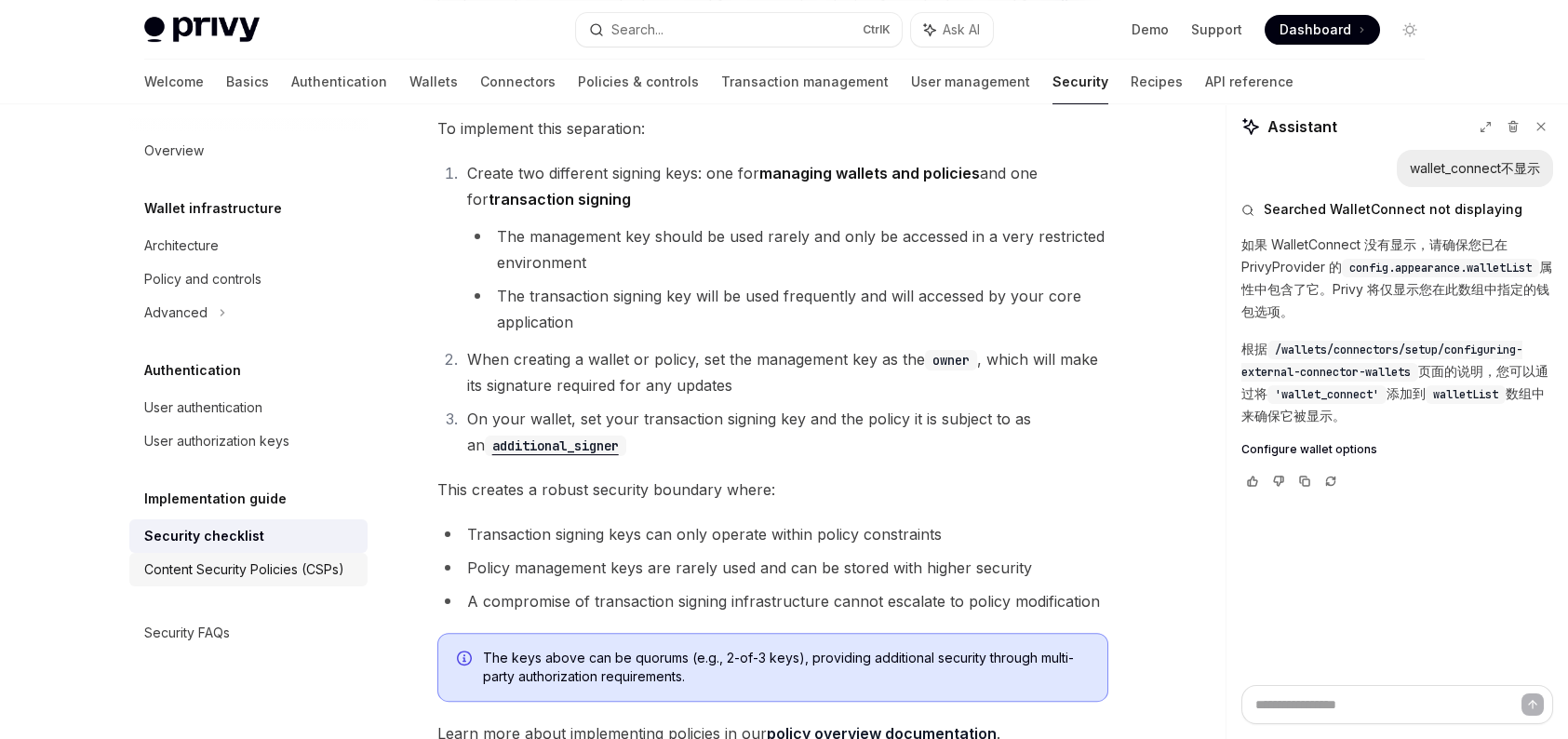
click at [300, 566] on div "Content Security Policies (CSPs)" at bounding box center [244, 569] width 200 height 23
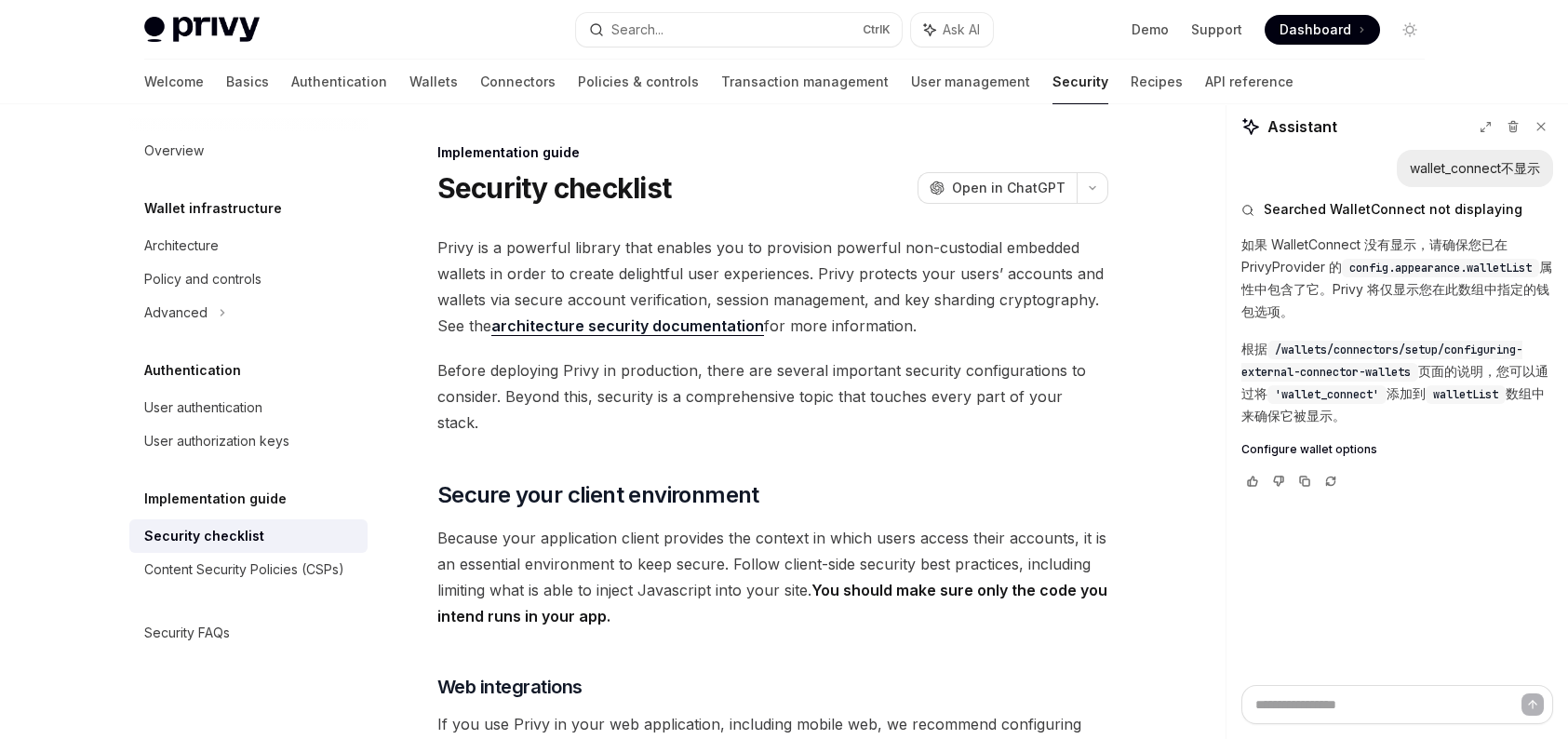
type textarea "*"
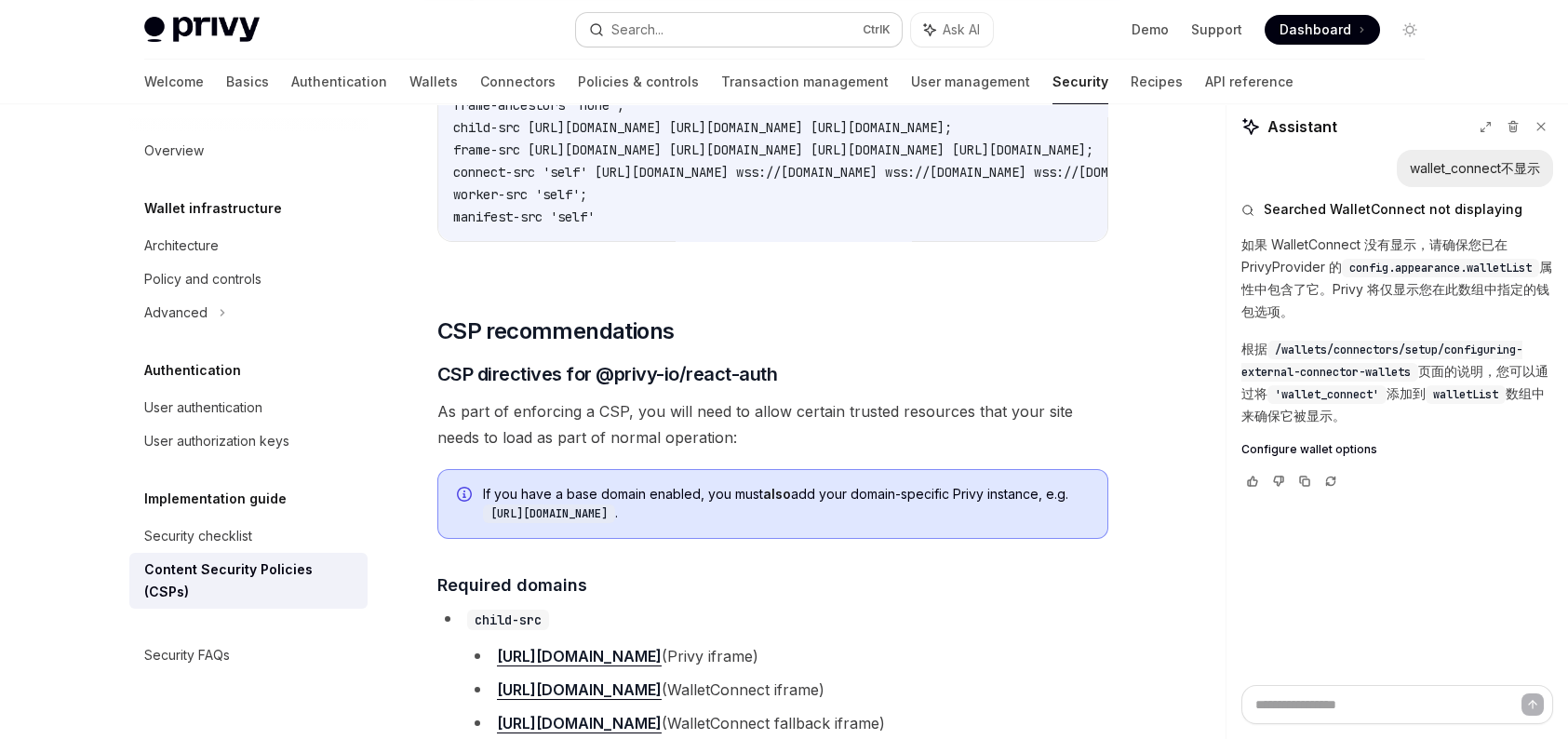
scroll to position [1117, 0]
